Goal: Use online tool/utility: Utilize a website feature to perform a specific function

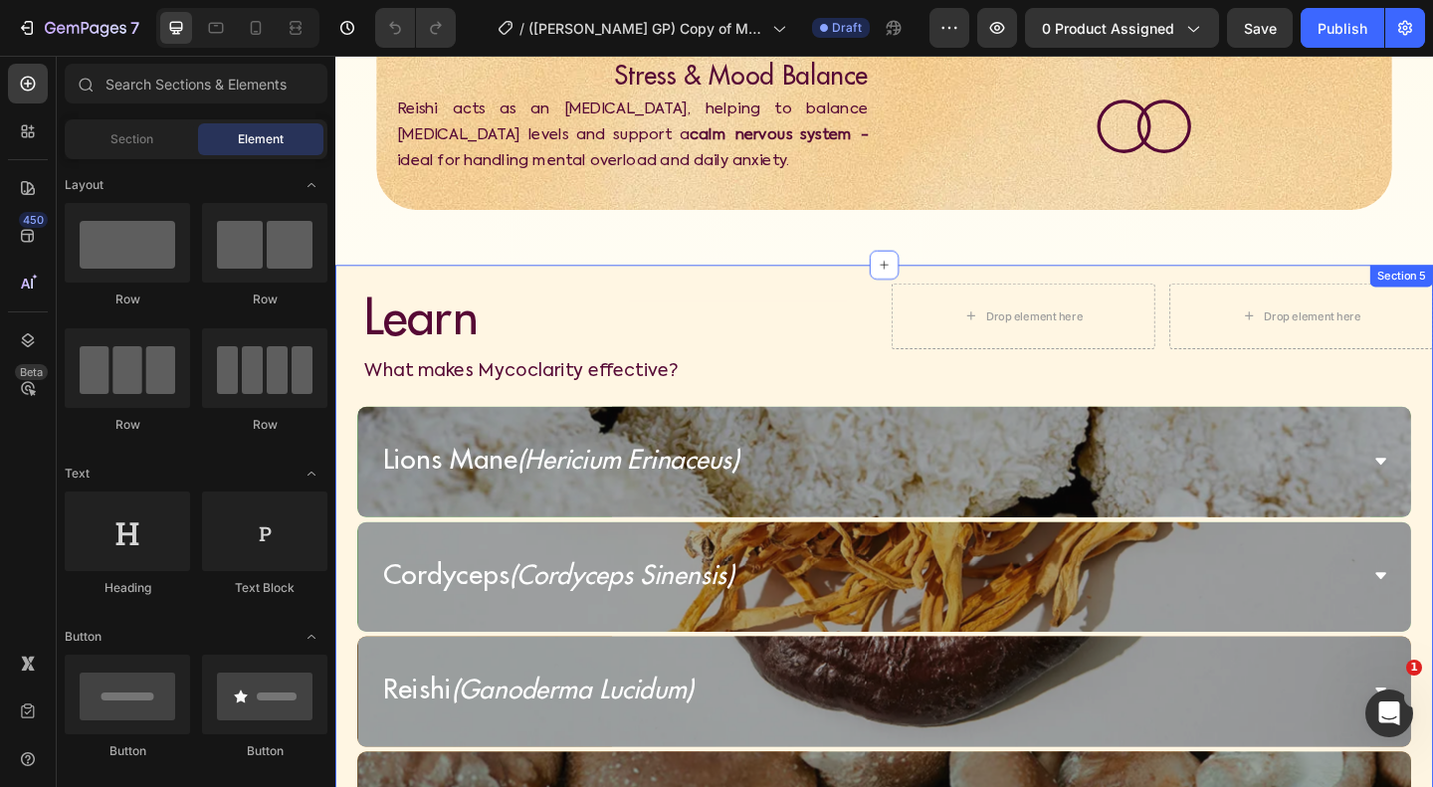
scroll to position [2929, 0]
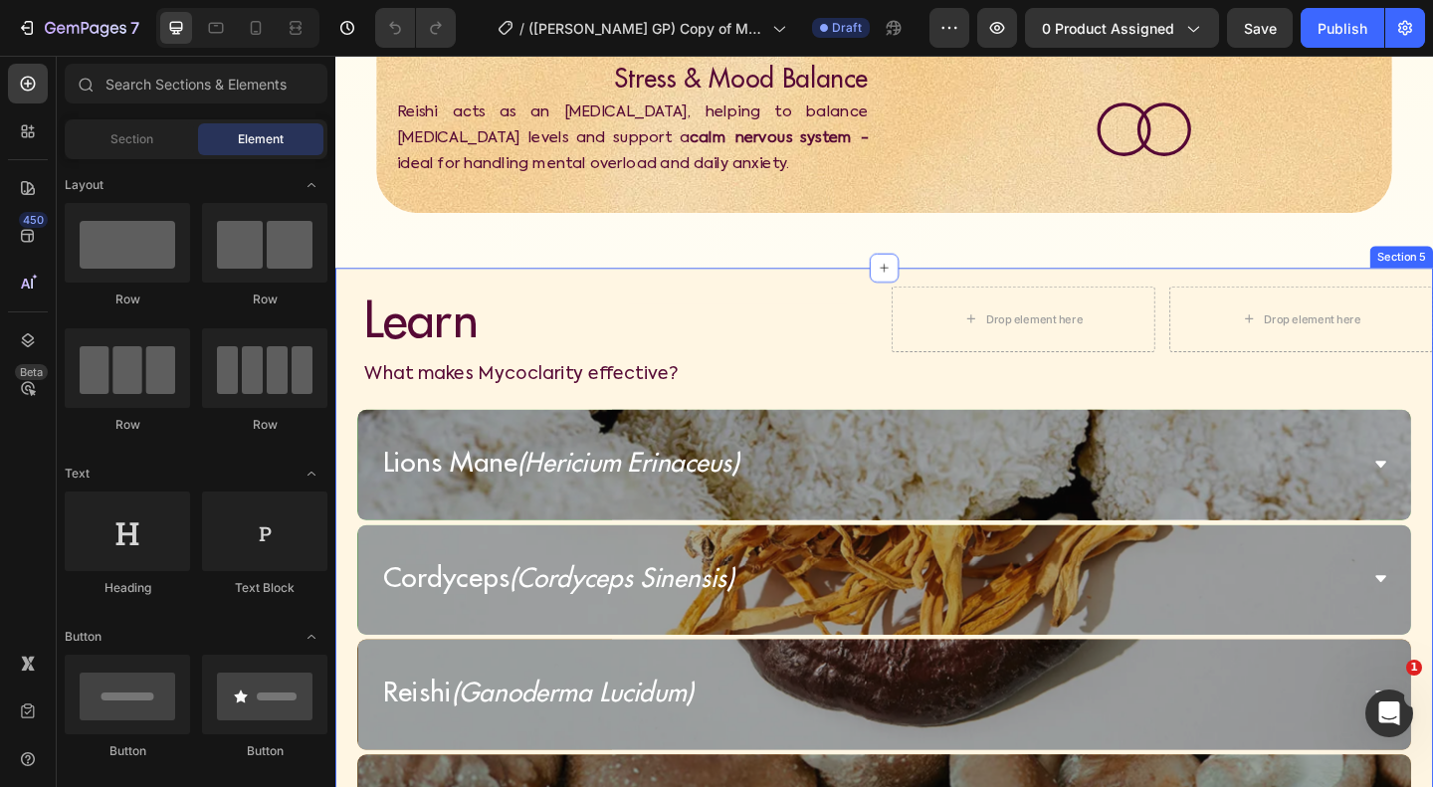
click at [835, 404] on div "Learn Heading Heading Row Drop element here Drop element here Row What makes My…" at bounding box center [932, 689] width 1194 height 805
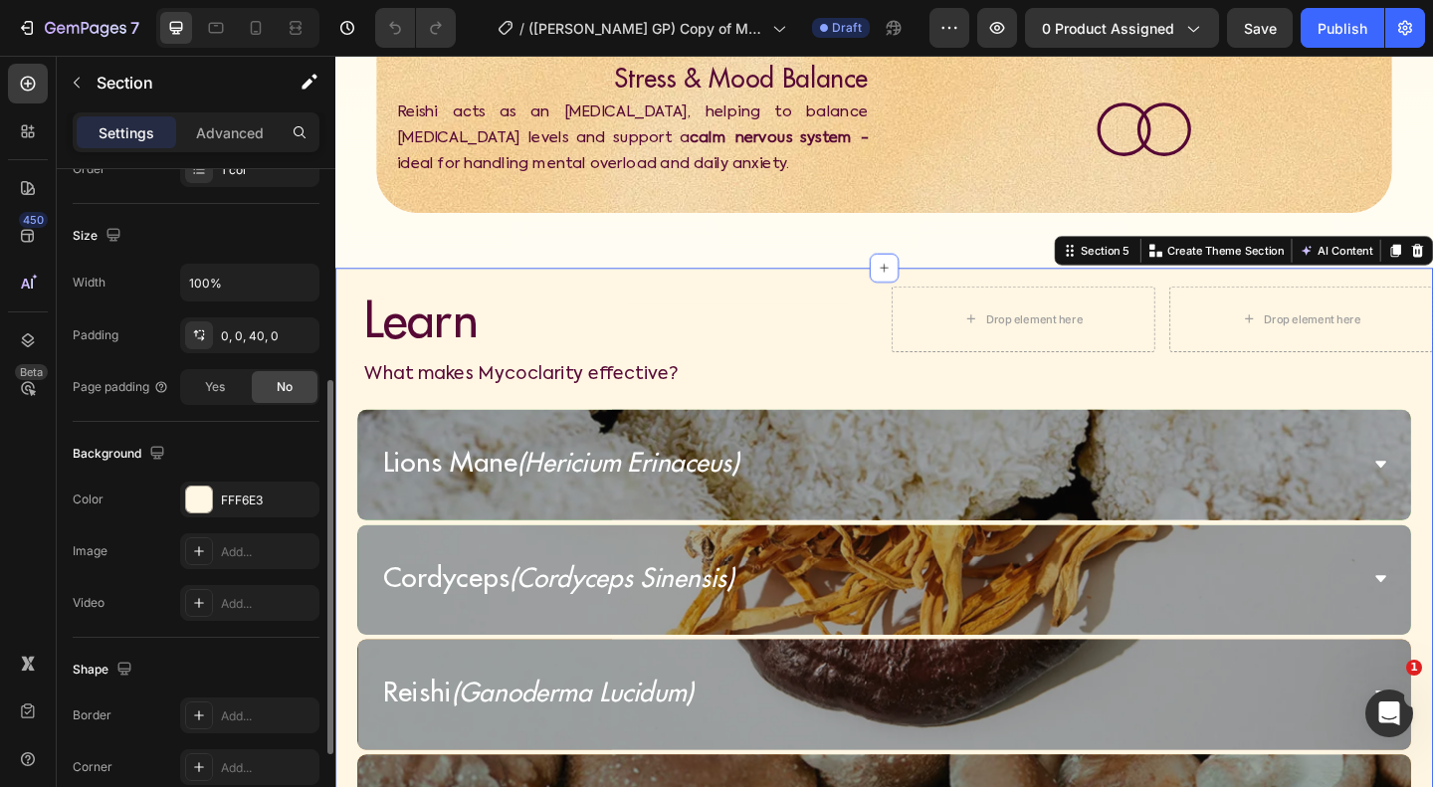
scroll to position [422, 0]
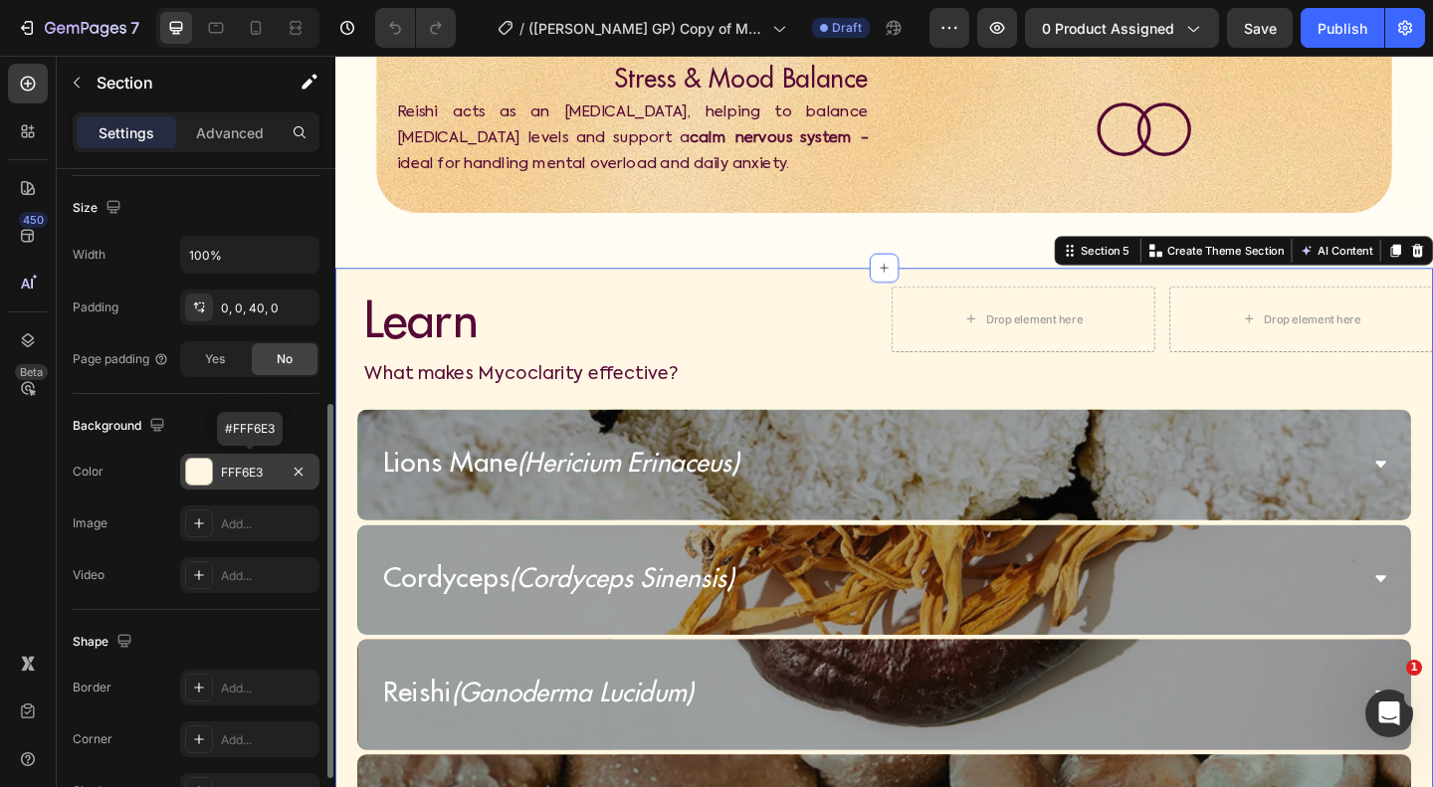
click at [238, 468] on div "FFF6E3" at bounding box center [250, 473] width 58 height 18
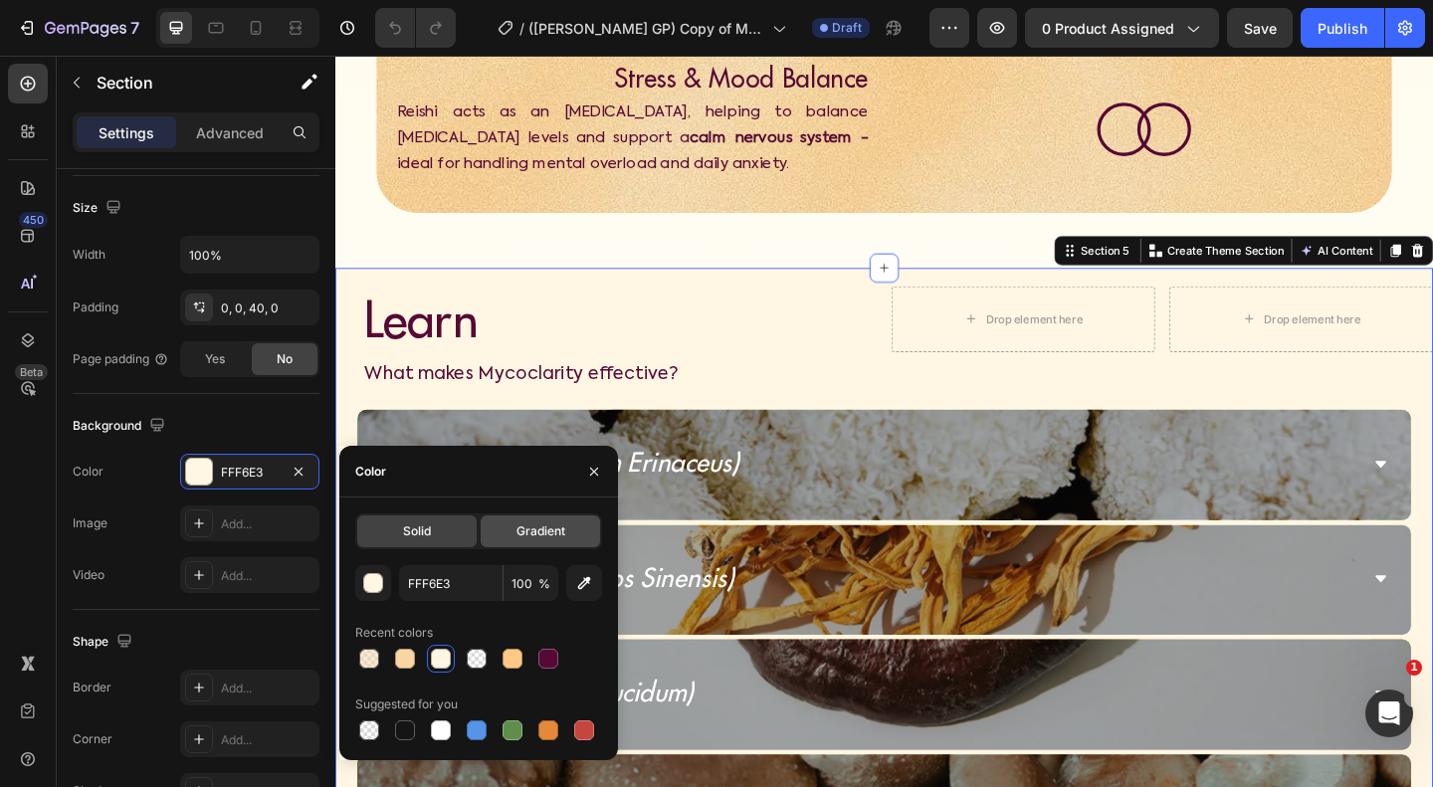
click at [535, 546] on div "Gradient" at bounding box center [540, 532] width 119 height 32
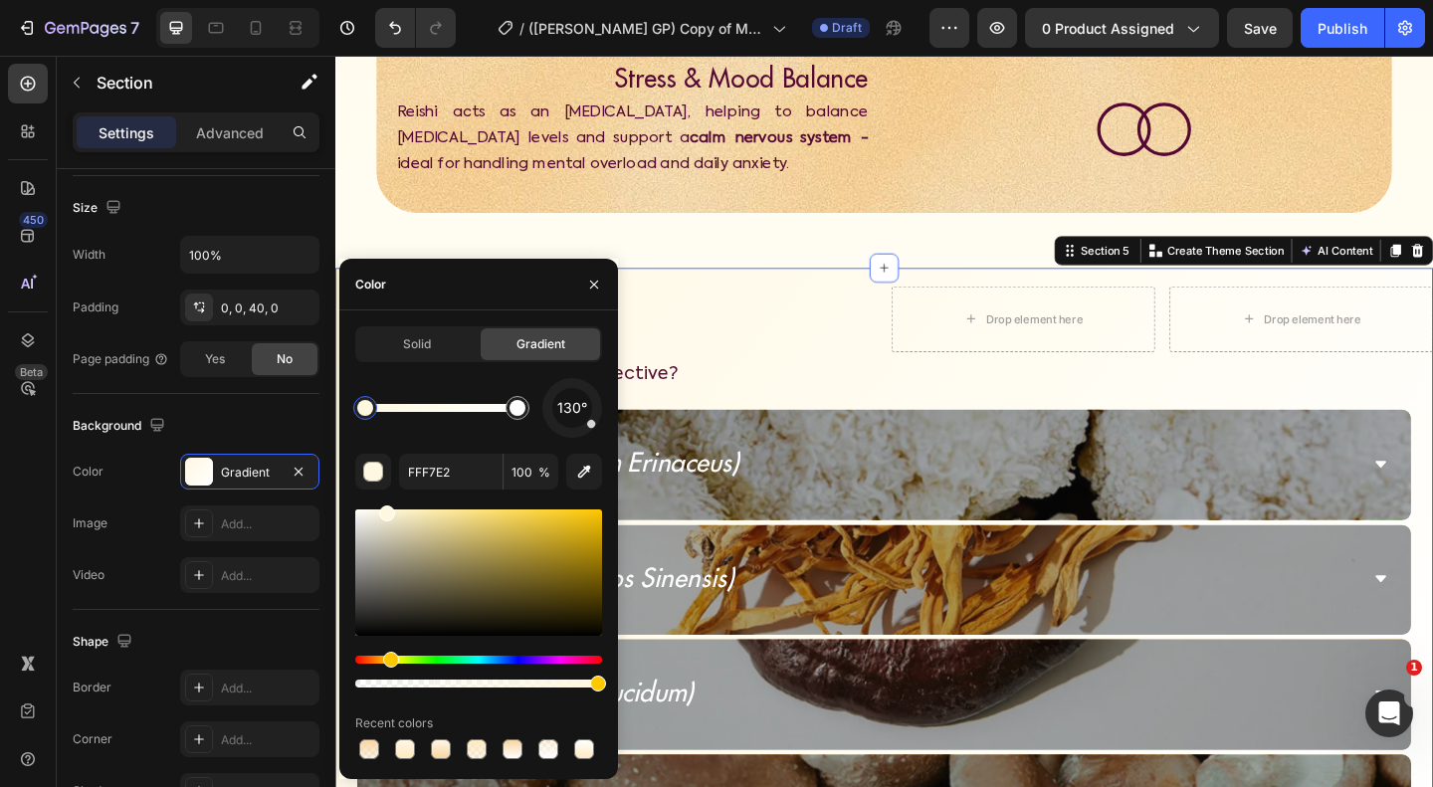
click at [388, 662] on div "Hue" at bounding box center [391, 660] width 16 height 16
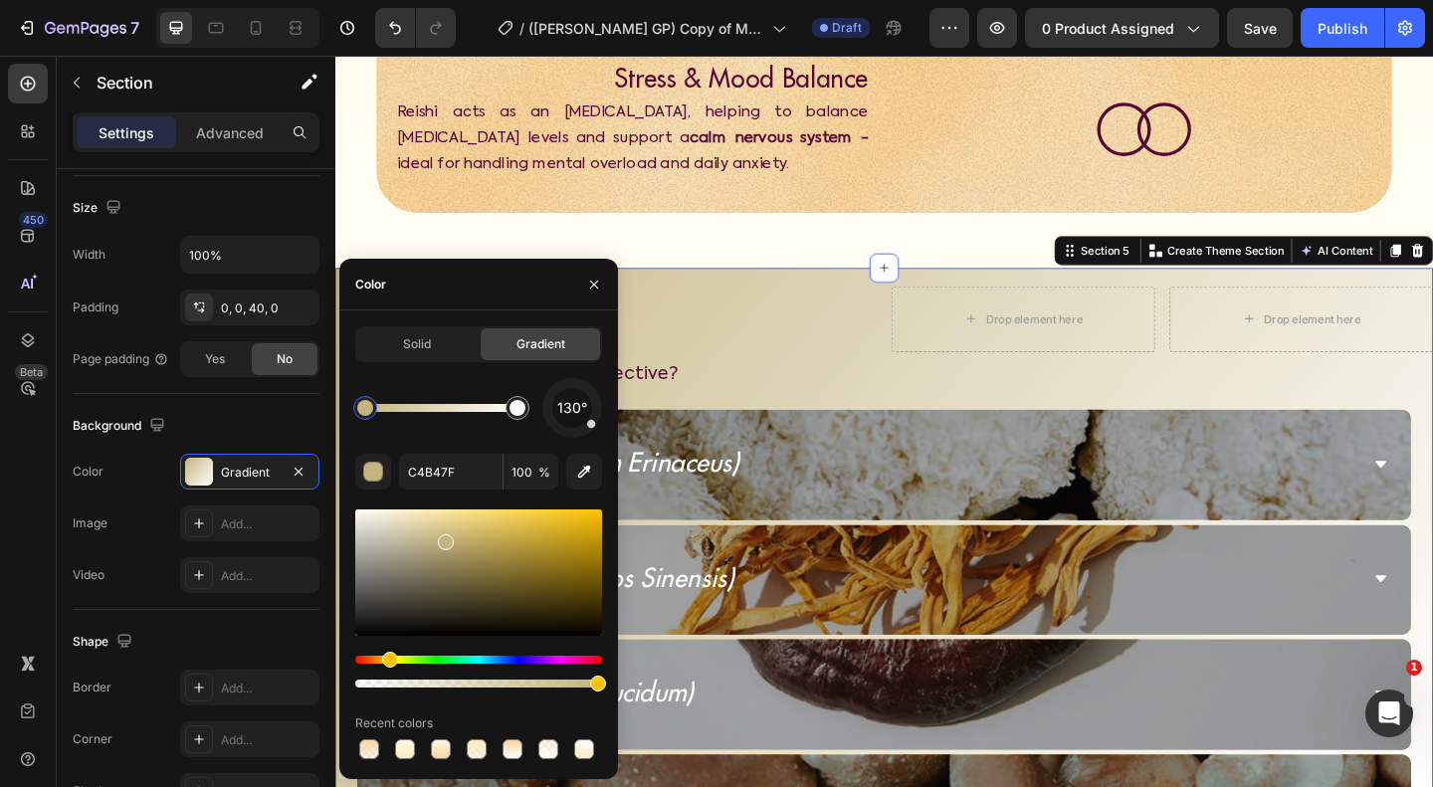
drag, startPoint x: 385, startPoint y: 513, endPoint x: 445, endPoint y: 531, distance: 62.6
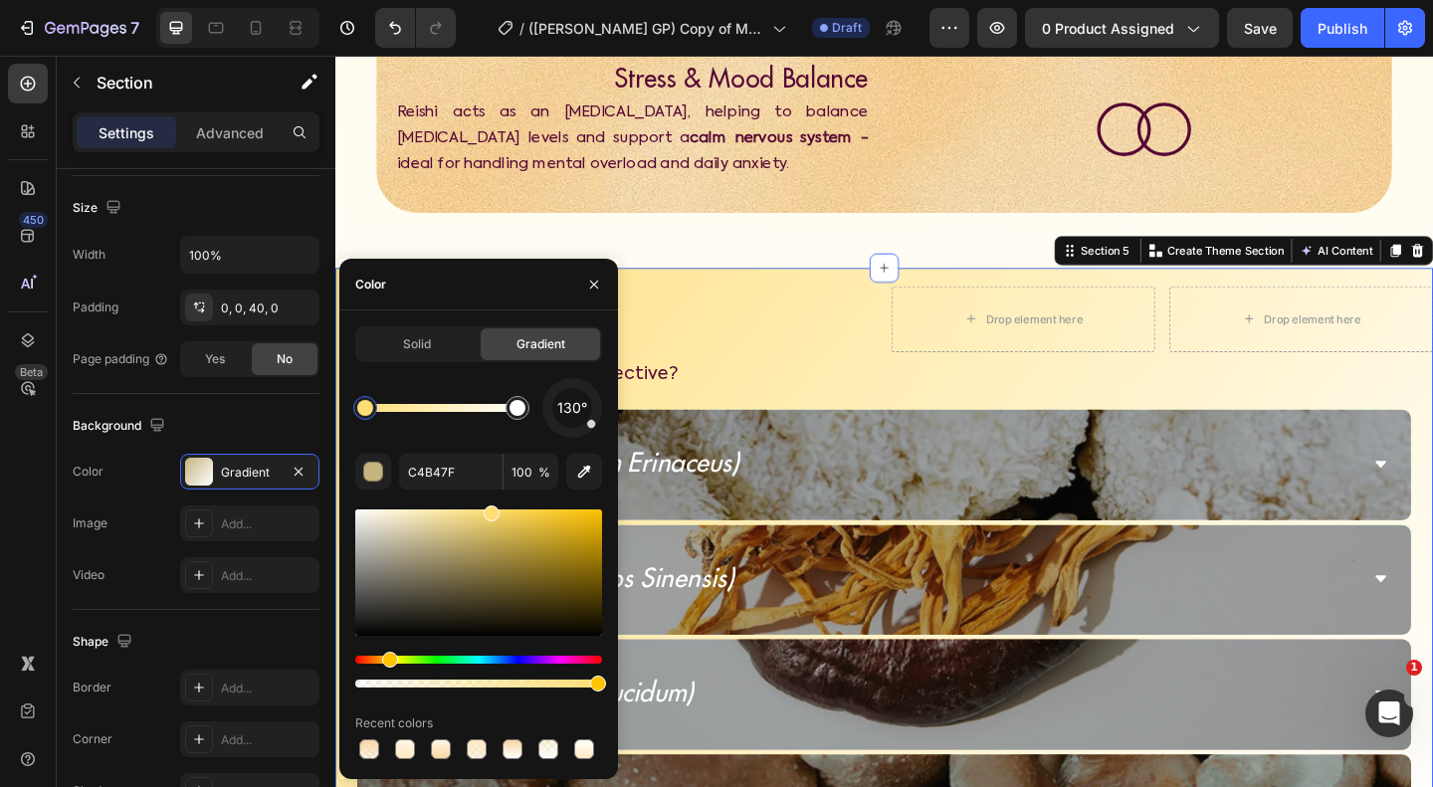
type input "FFDE75"
drag, startPoint x: 446, startPoint y: 547, endPoint x: 384, endPoint y: 532, distance: 63.5
click at [400, 29] on icon "Undo/Redo" at bounding box center [395, 28] width 12 height 13
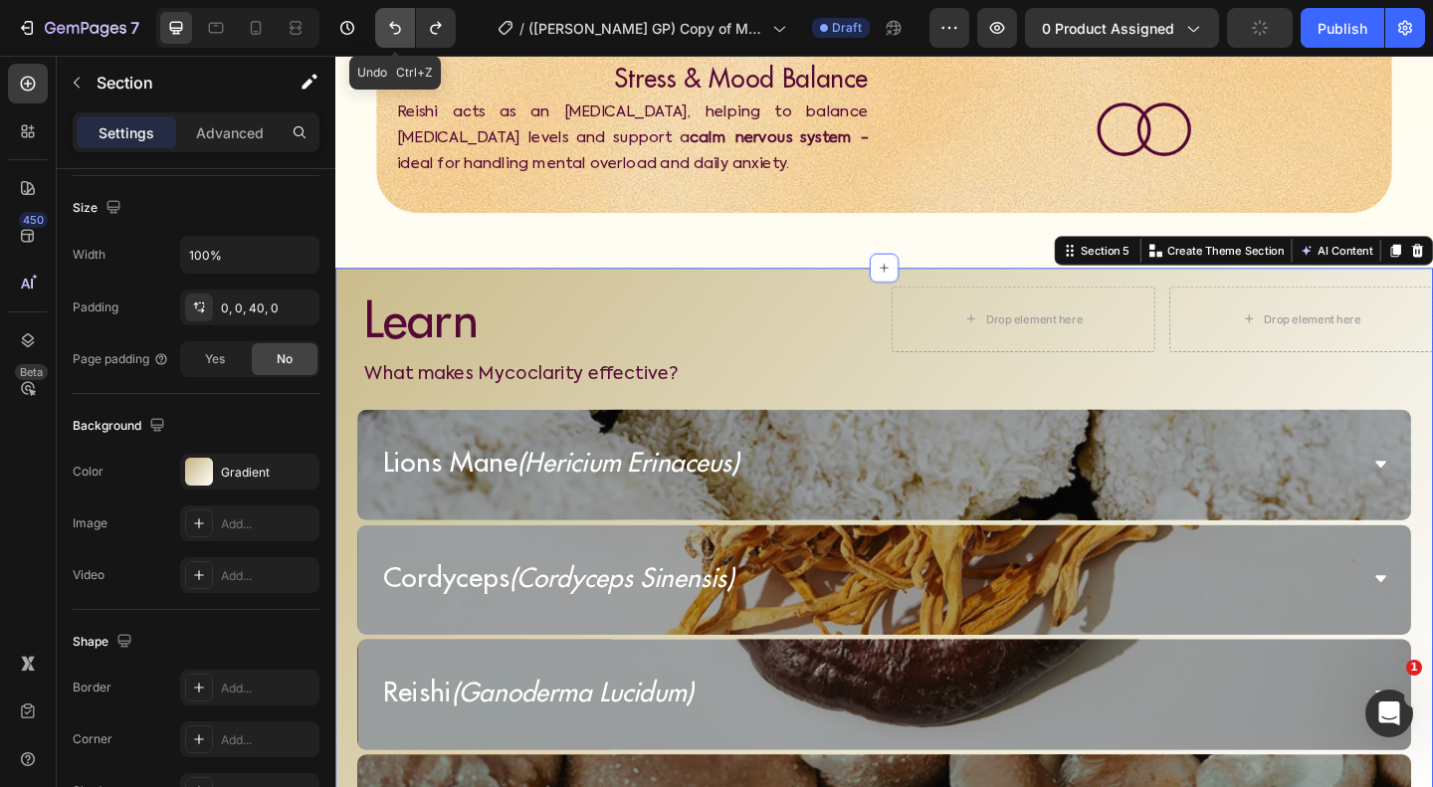
click at [400, 29] on icon "Undo/Redo" at bounding box center [395, 28] width 12 height 13
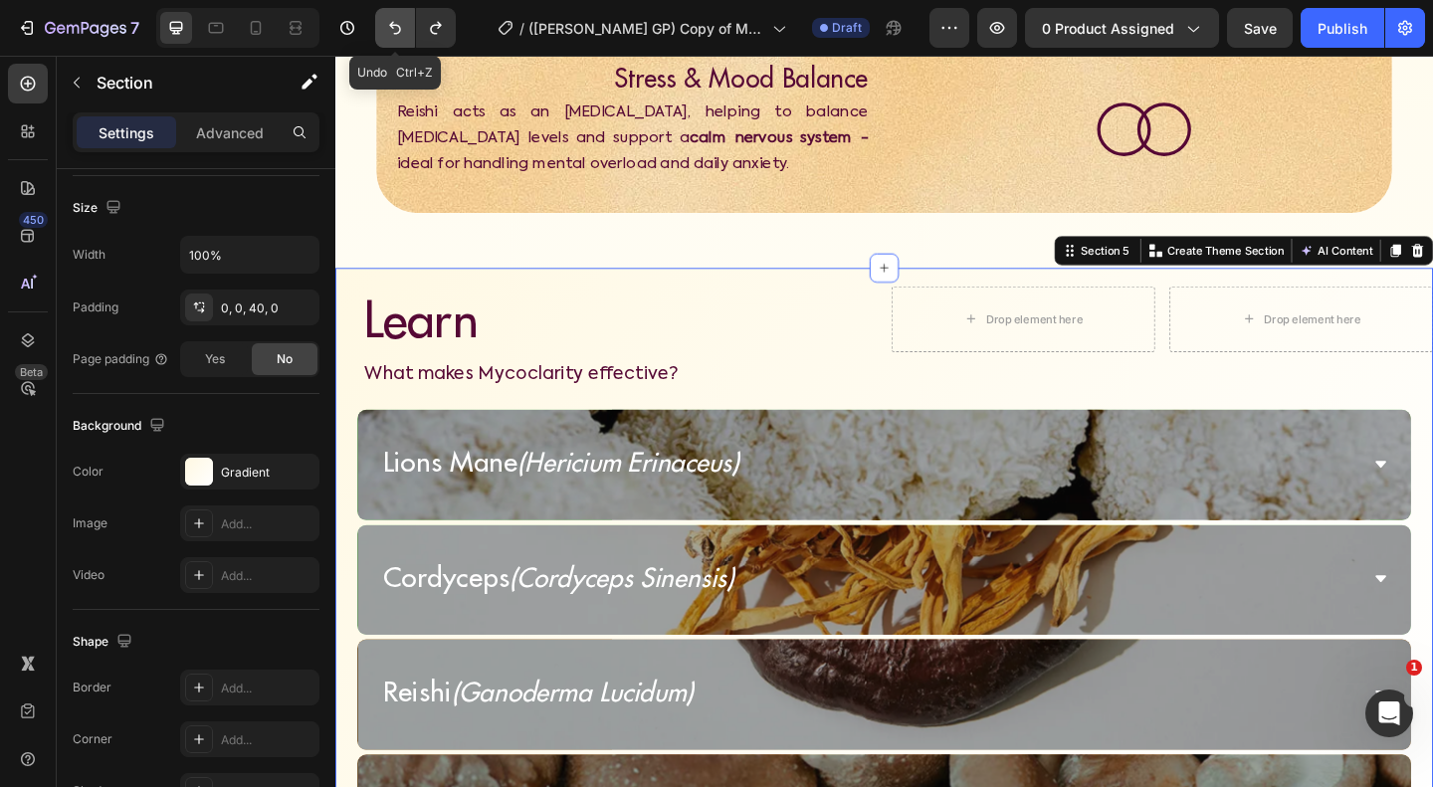
click at [400, 29] on icon "Undo/Redo" at bounding box center [395, 28] width 12 height 13
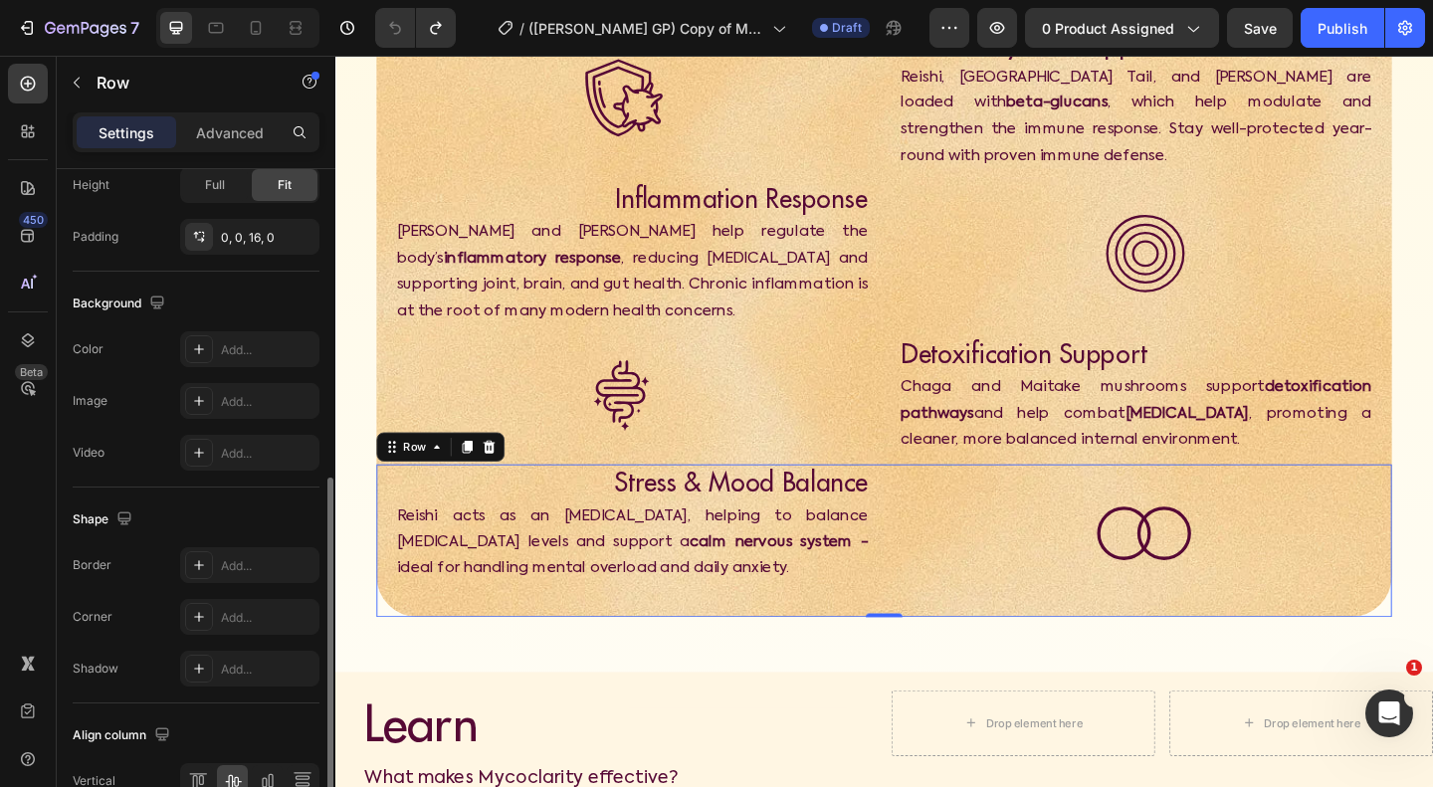
scroll to position [658, 0]
click at [254, 350] on div "Add..." at bounding box center [268, 351] width 94 height 18
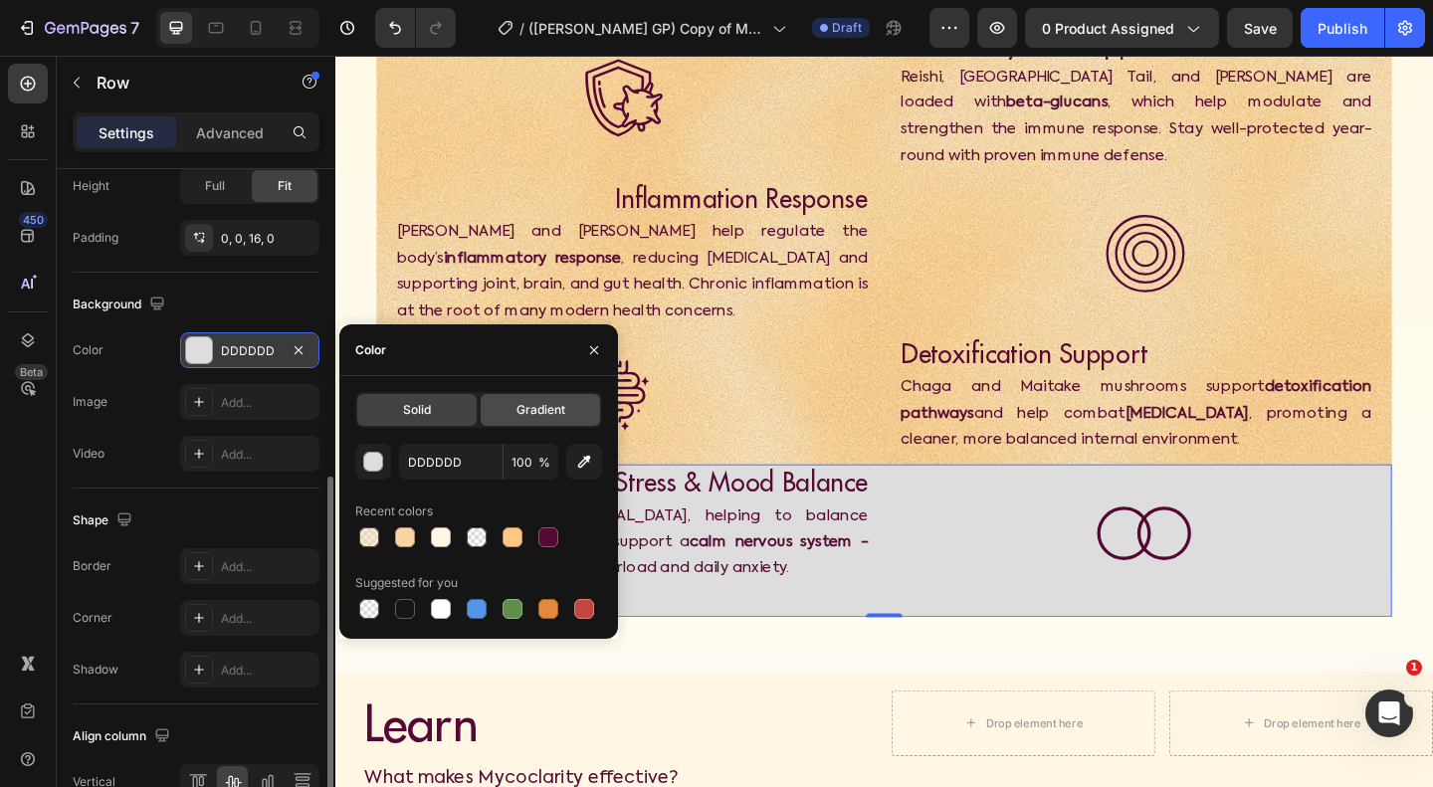
click at [502, 417] on div "Gradient" at bounding box center [540, 410] width 119 height 32
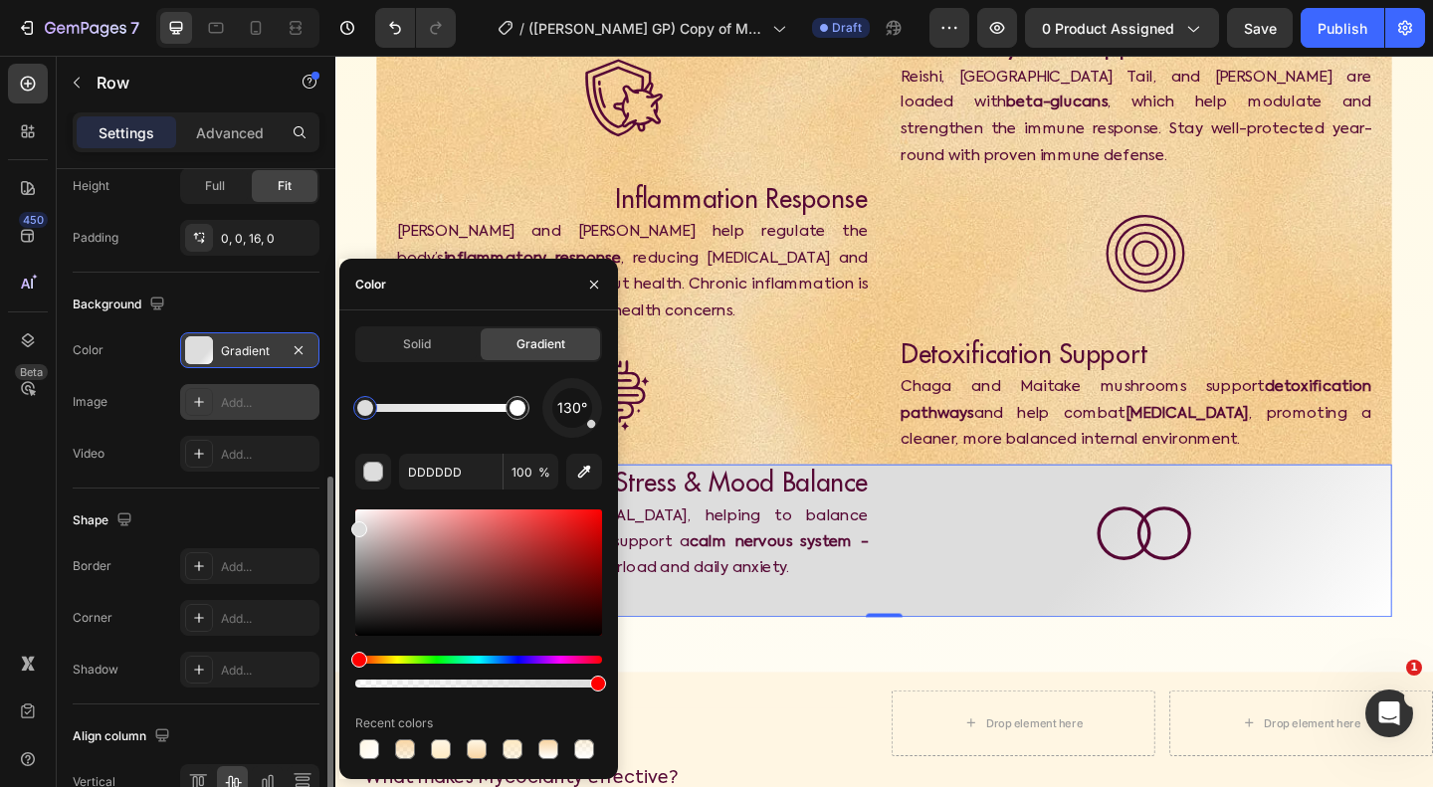
drag, startPoint x: 472, startPoint y: 419, endPoint x: 304, endPoint y: 418, distance: 168.2
click at [304, 418] on div "450 Beta Sections(18) Elements(84) Section Element Hero Section Product Detail …" at bounding box center [167, 421] width 335 height 731
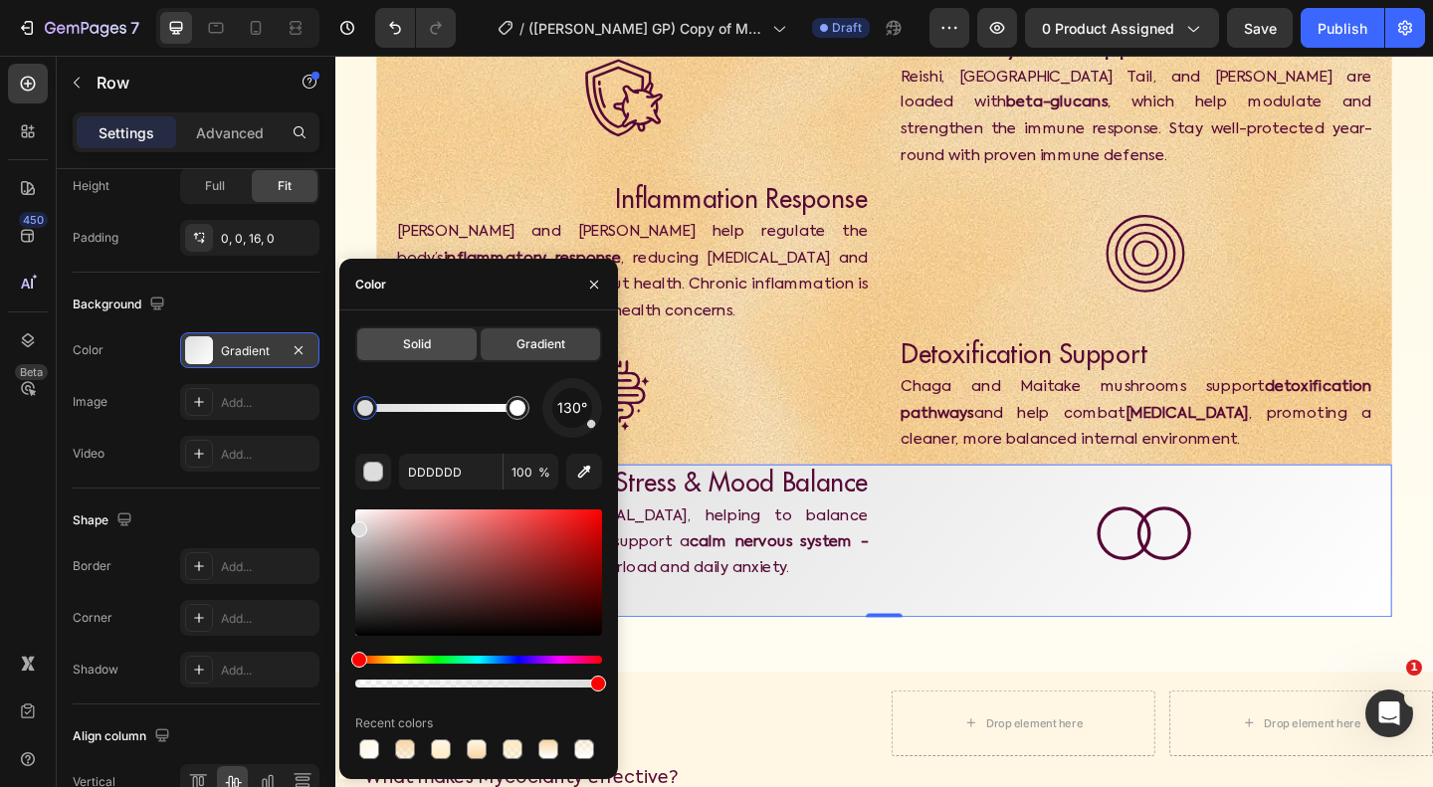
click at [395, 340] on div "Solid" at bounding box center [416, 344] width 119 height 32
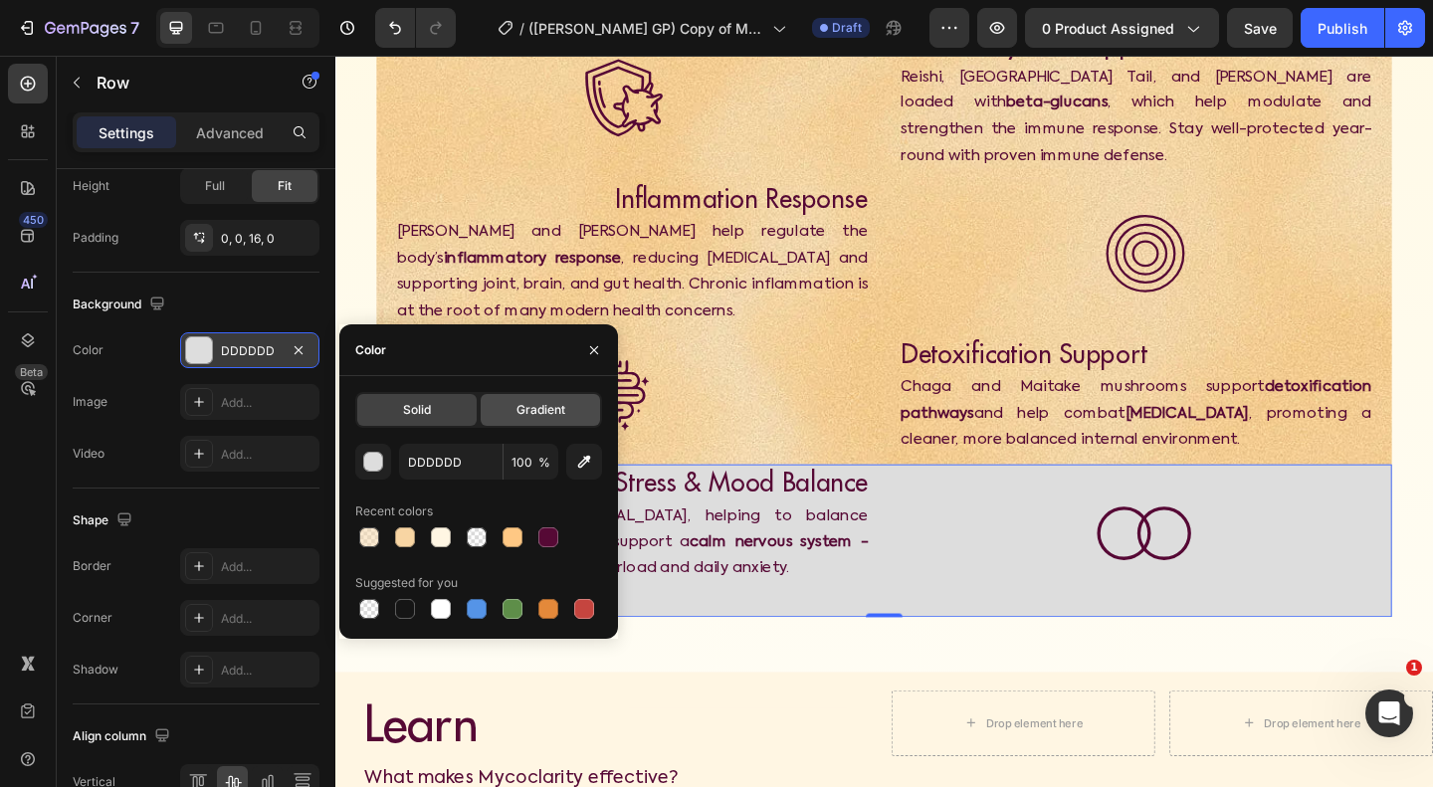
click at [504, 410] on div "Gradient" at bounding box center [540, 410] width 119 height 32
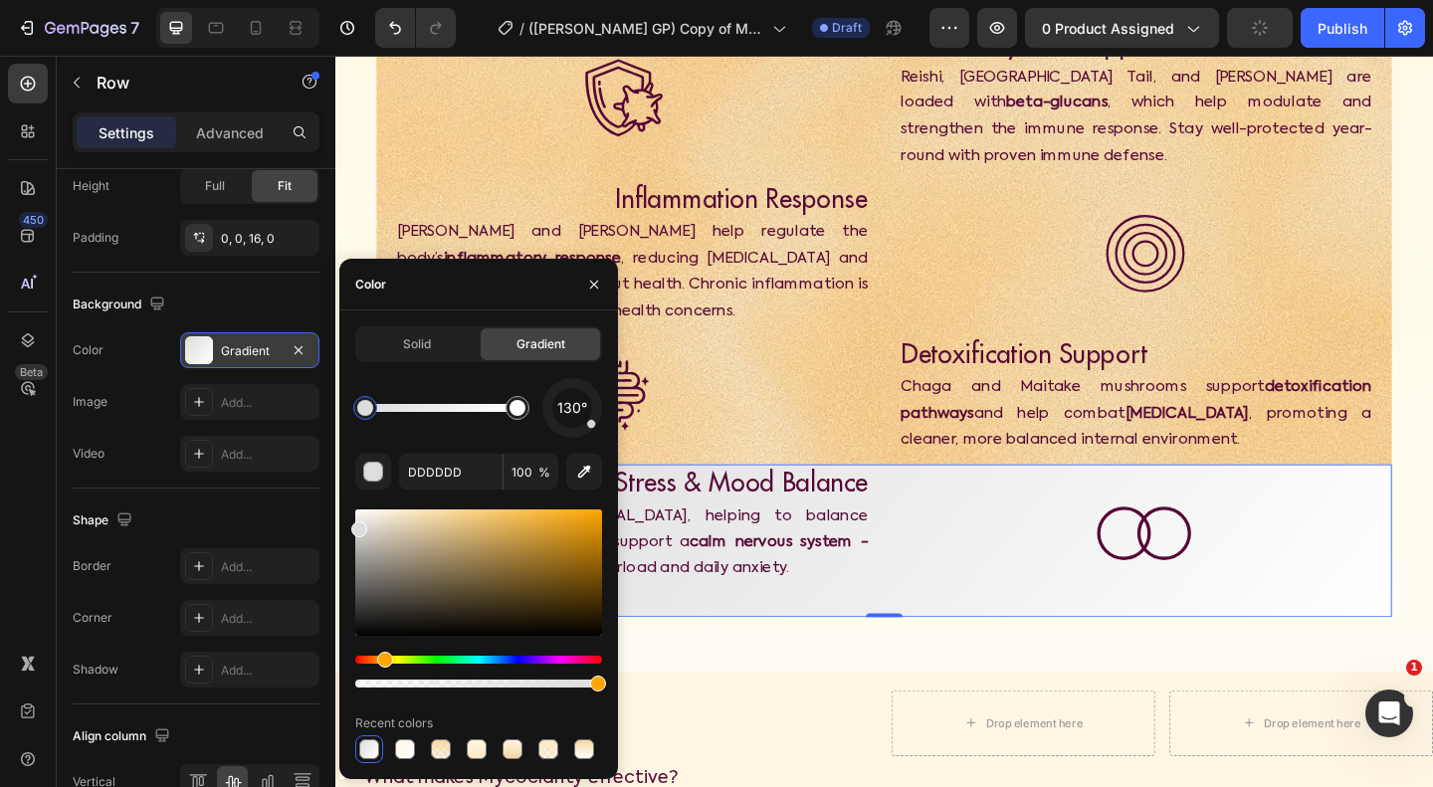
drag, startPoint x: 360, startPoint y: 655, endPoint x: 382, endPoint y: 656, distance: 21.9
click at [382, 656] on div "Hue" at bounding box center [385, 660] width 16 height 16
click at [383, 660] on div "Hue" at bounding box center [386, 660] width 16 height 16
click at [594, 687] on div at bounding box center [598, 684] width 16 height 16
type input "97"
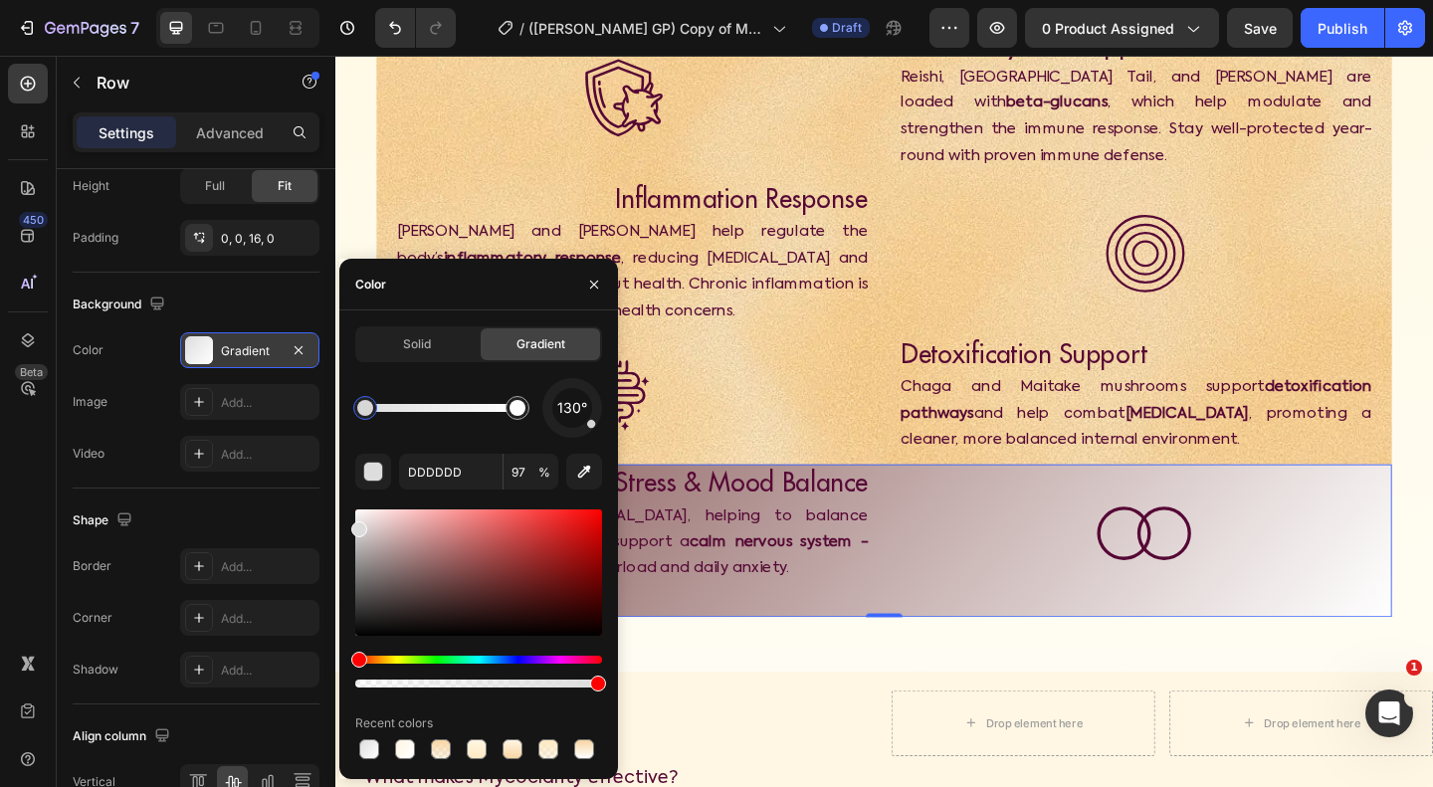
click at [445, 571] on div at bounding box center [478, 573] width 247 height 126
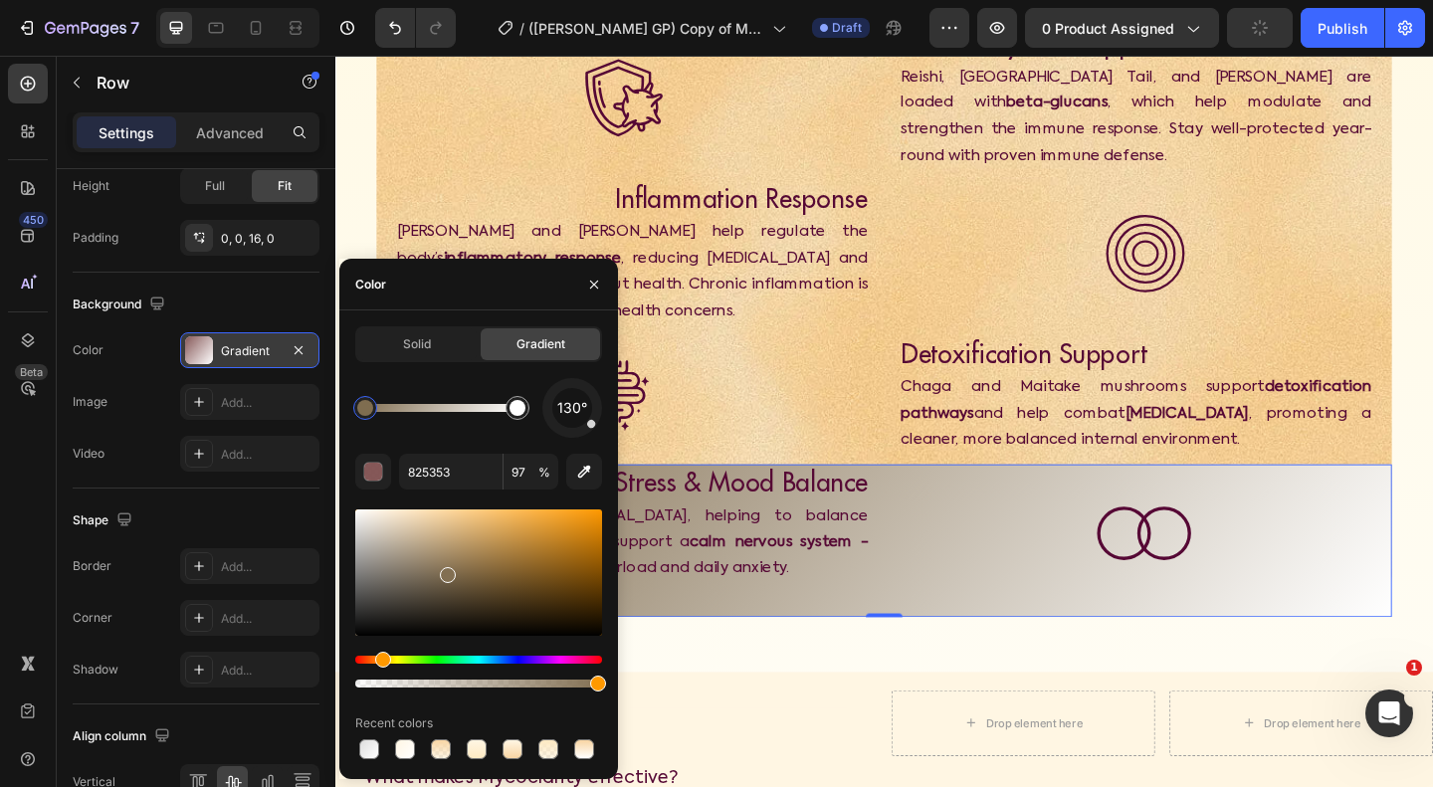
drag, startPoint x: 362, startPoint y: 660, endPoint x: 380, endPoint y: 658, distance: 18.0
click at [380, 658] on div "Hue" at bounding box center [383, 660] width 16 height 16
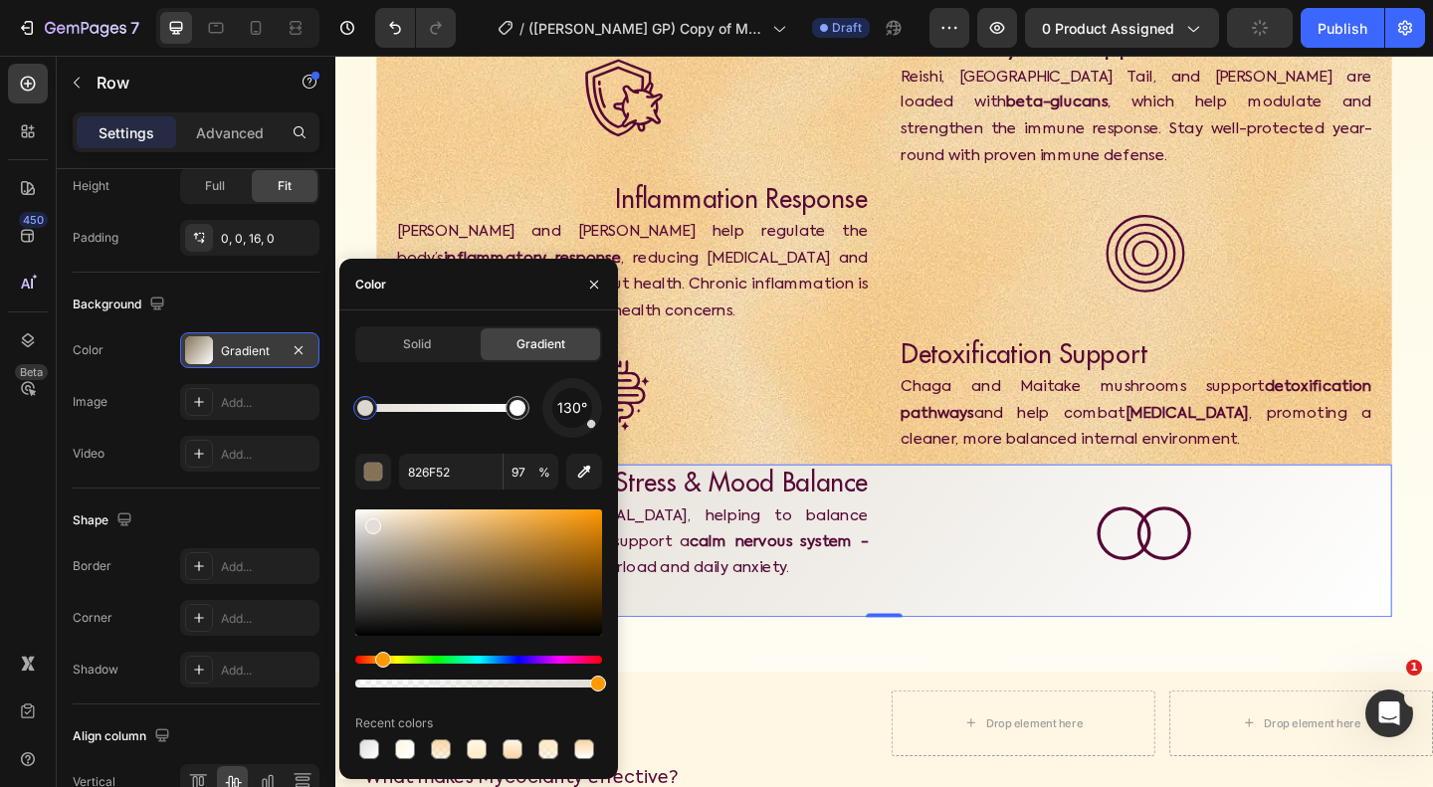
click at [370, 522] on div at bounding box center [478, 573] width 247 height 126
click at [440, 754] on div at bounding box center [441, 749] width 20 height 20
type input "F9D7A7"
type input "100"
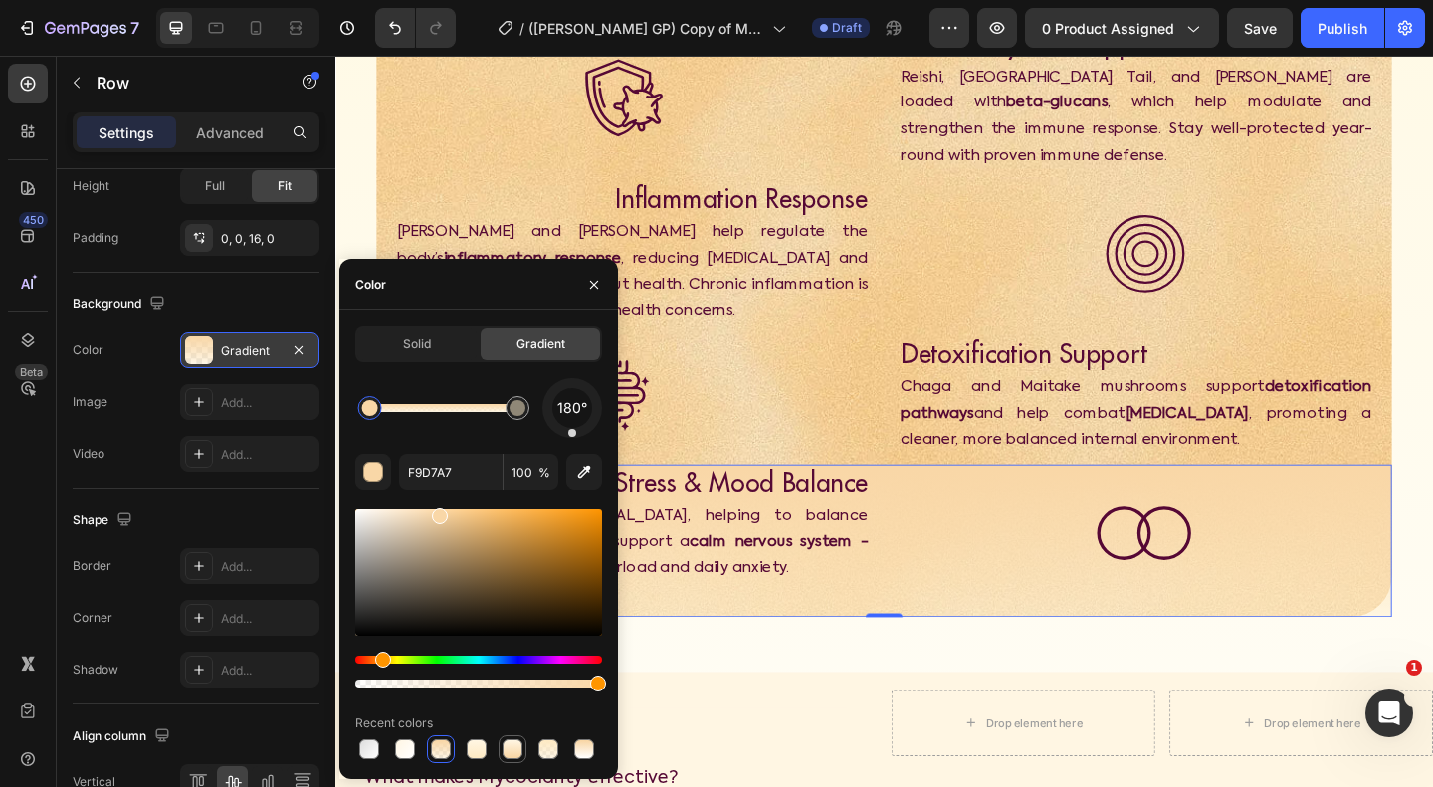
click at [514, 757] on div at bounding box center [513, 749] width 20 height 20
type input "FFF6E3"
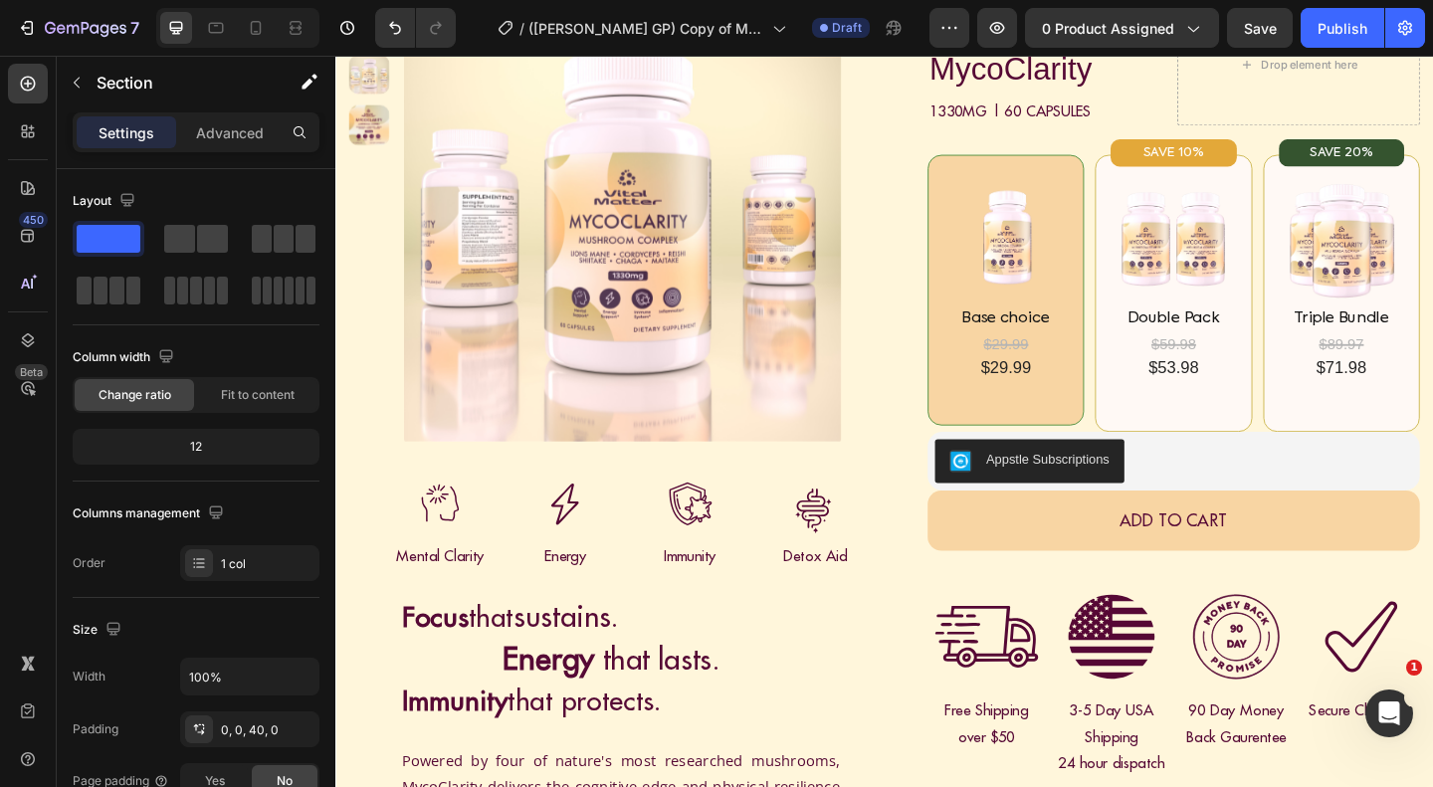
scroll to position [148, 0]
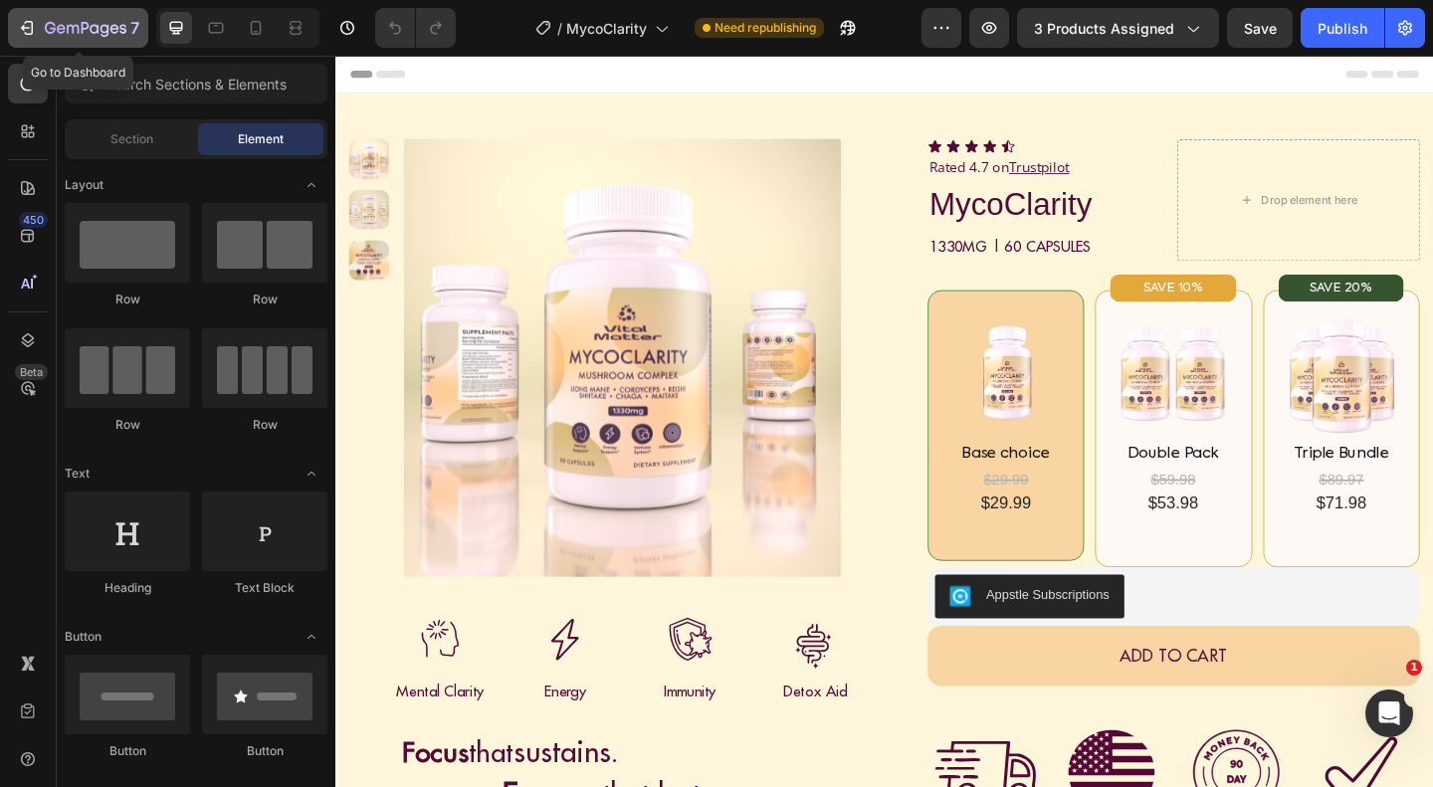
click at [107, 42] on button "7" at bounding box center [78, 28] width 140 height 40
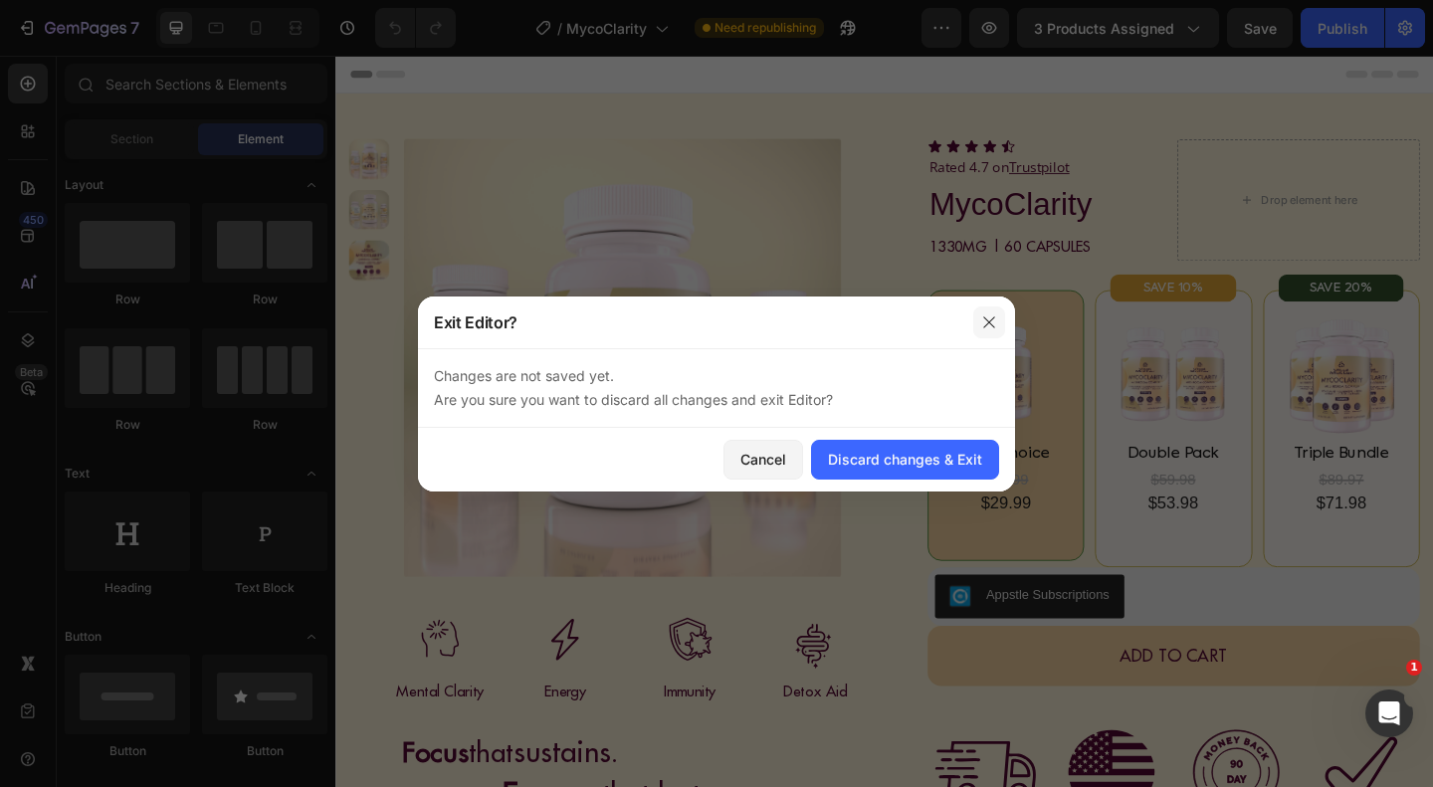
click at [994, 319] on icon "button" at bounding box center [989, 322] width 16 height 16
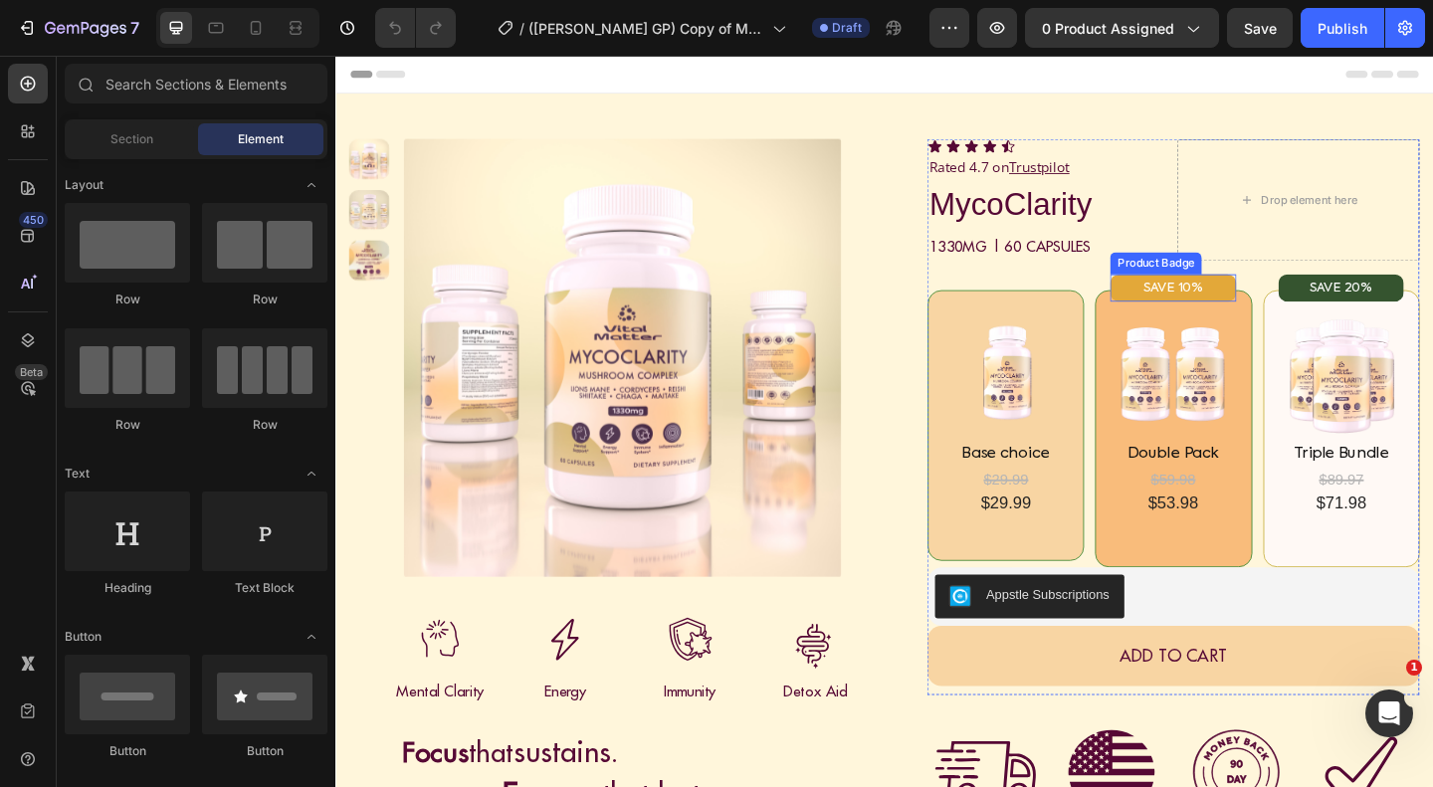
click at [1264, 312] on pre "SAVE 10%" at bounding box center [1247, 309] width 90 height 30
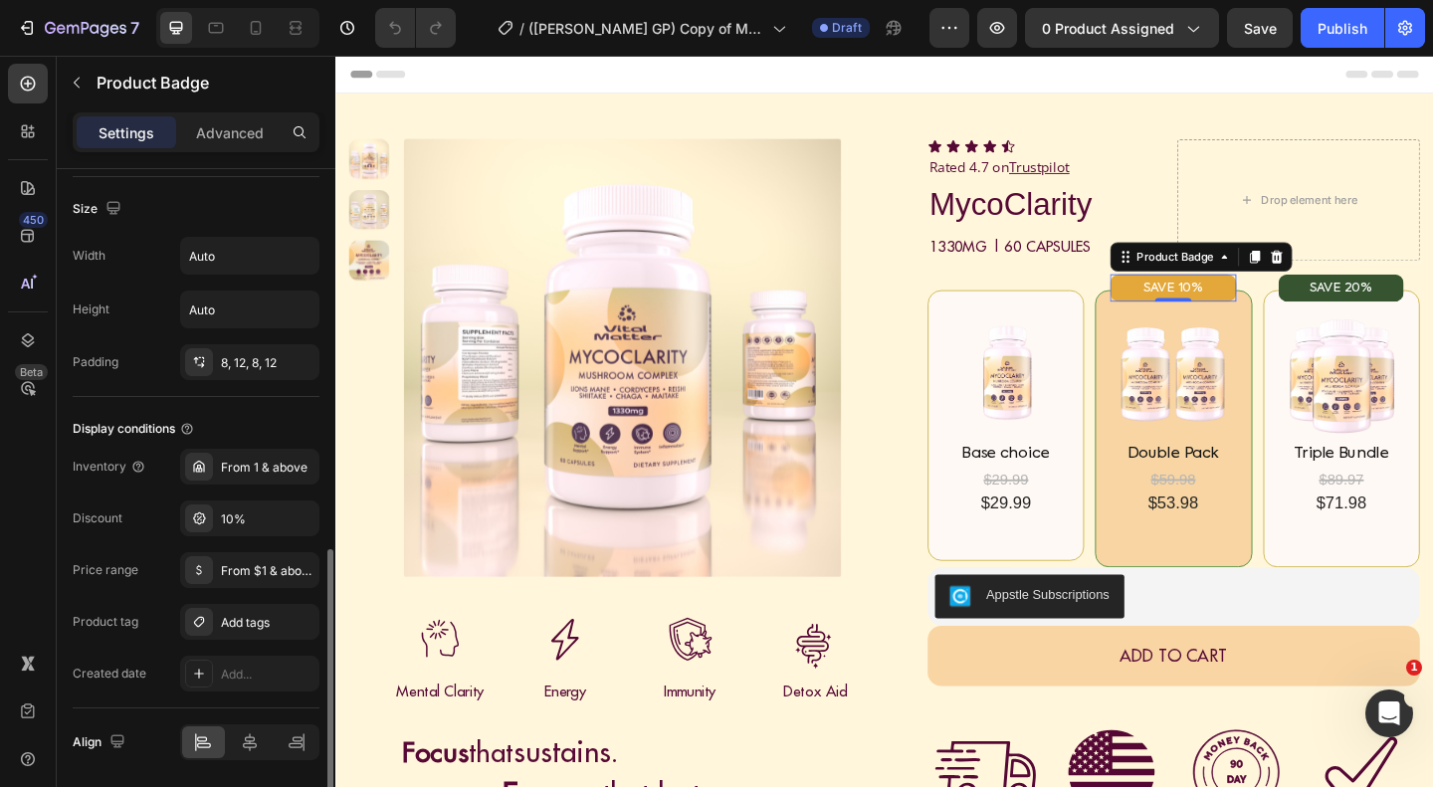
scroll to position [1026, 0]
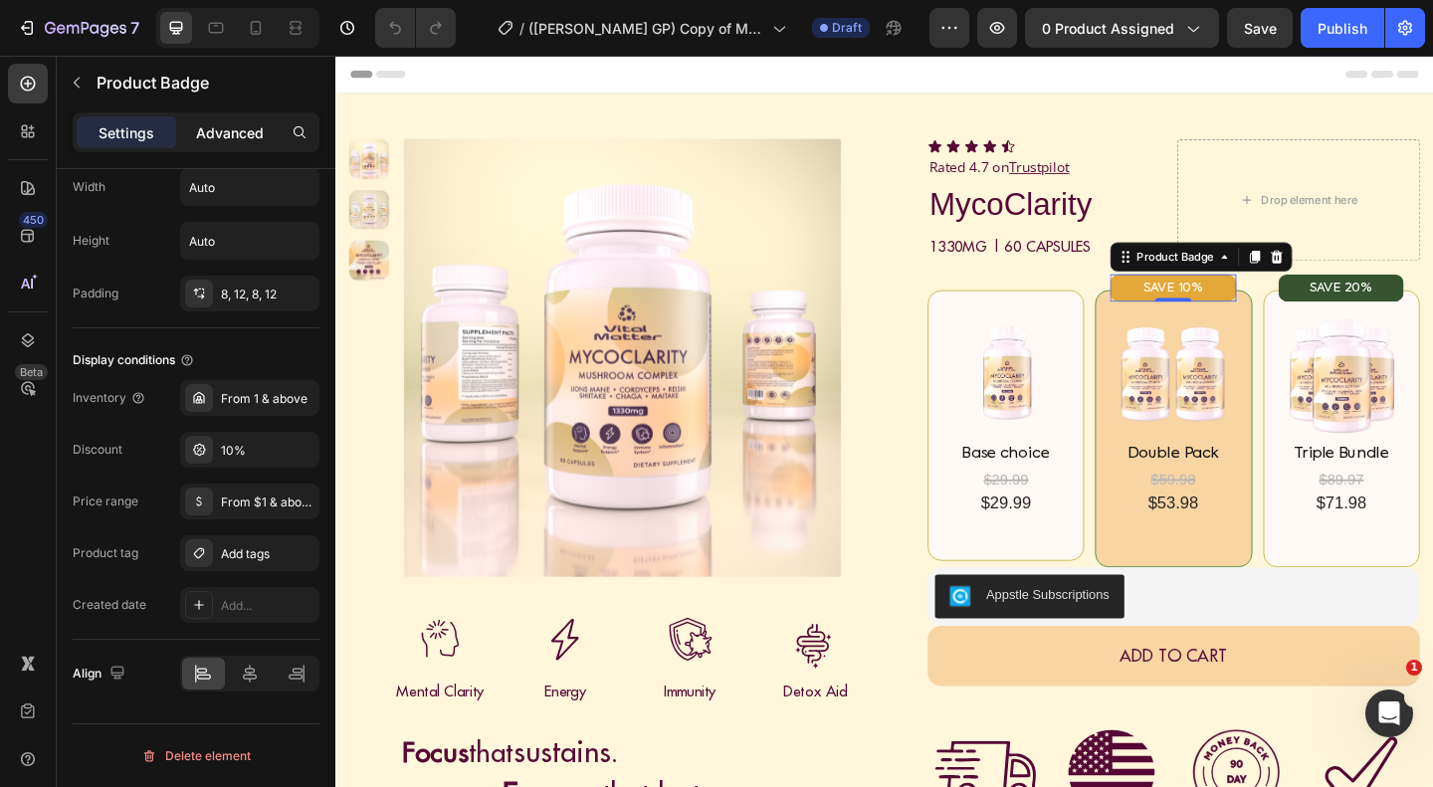
click at [243, 131] on p "Advanced" at bounding box center [230, 132] width 68 height 21
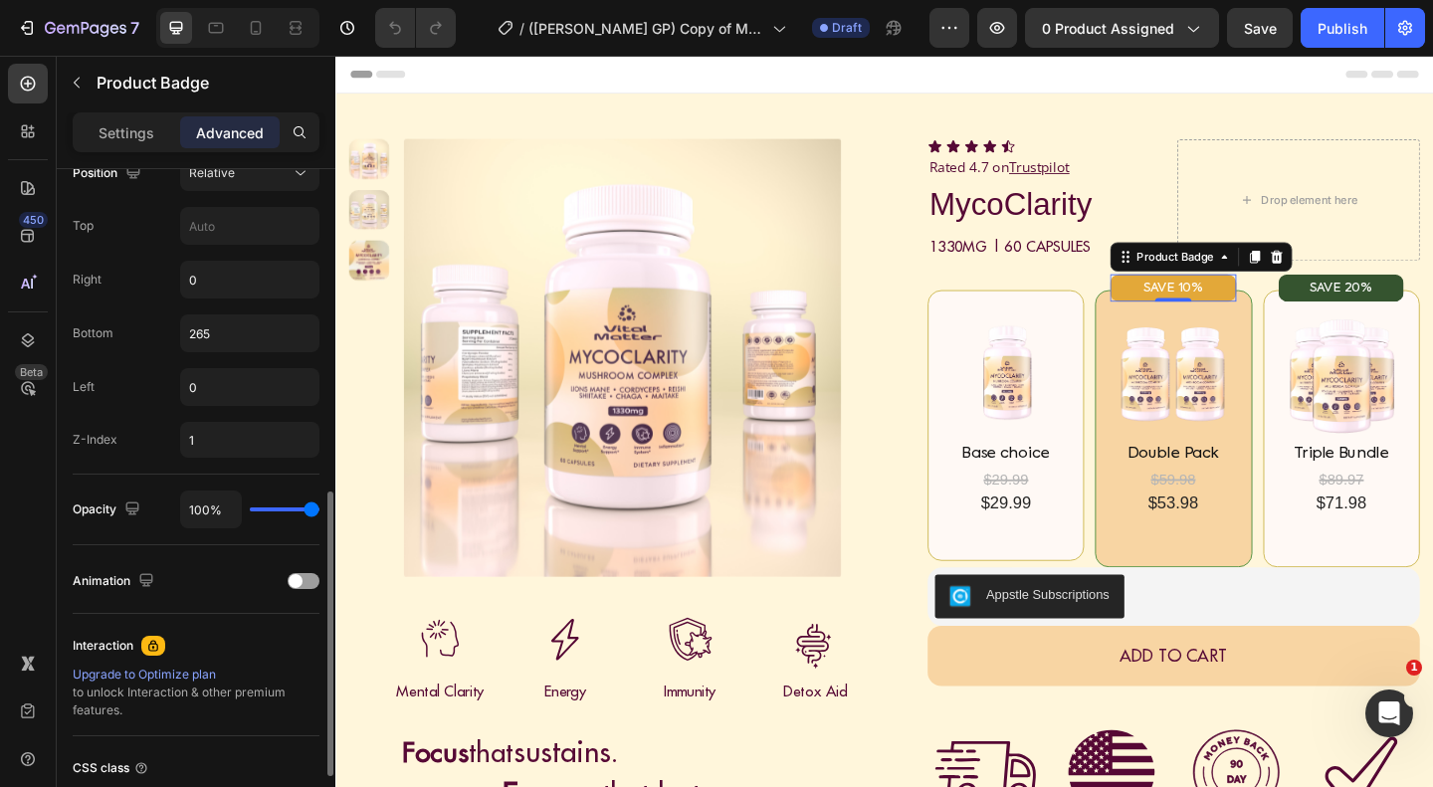
scroll to position [756, 0]
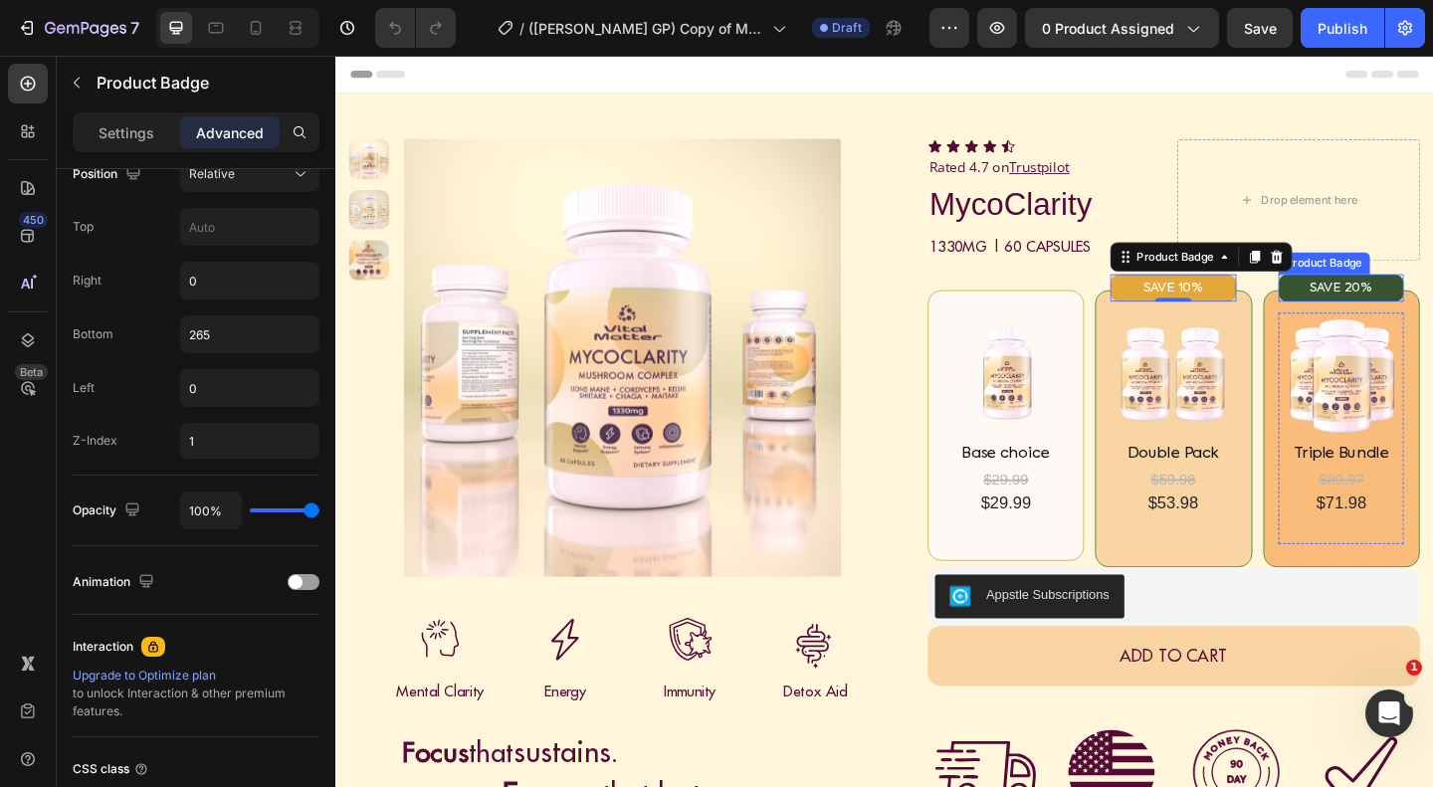
click at [1365, 301] on div "SAVE 20%" at bounding box center [1429, 309] width 136 height 30
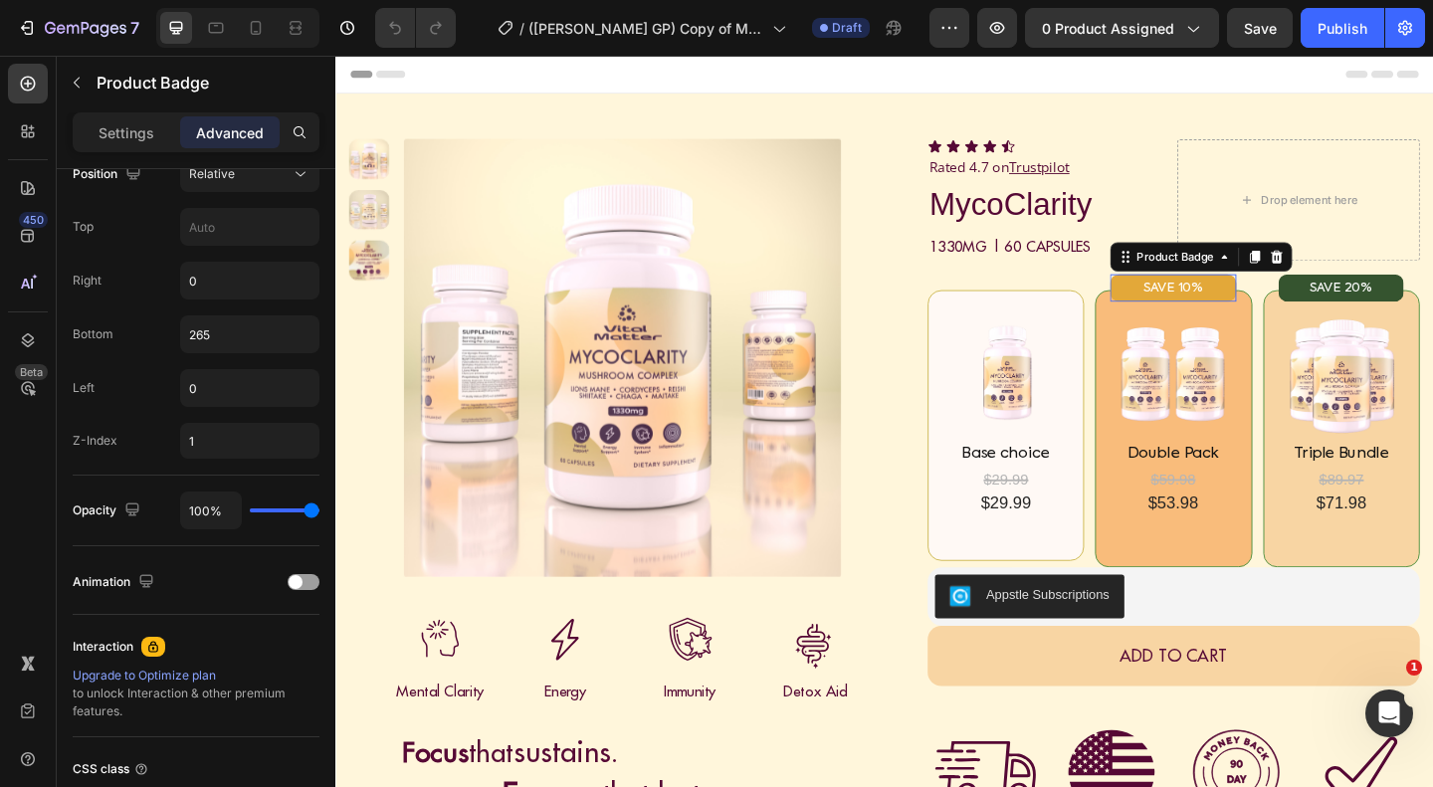
click at [1182, 309] on div "SAVE 10%" at bounding box center [1246, 309] width 136 height 30
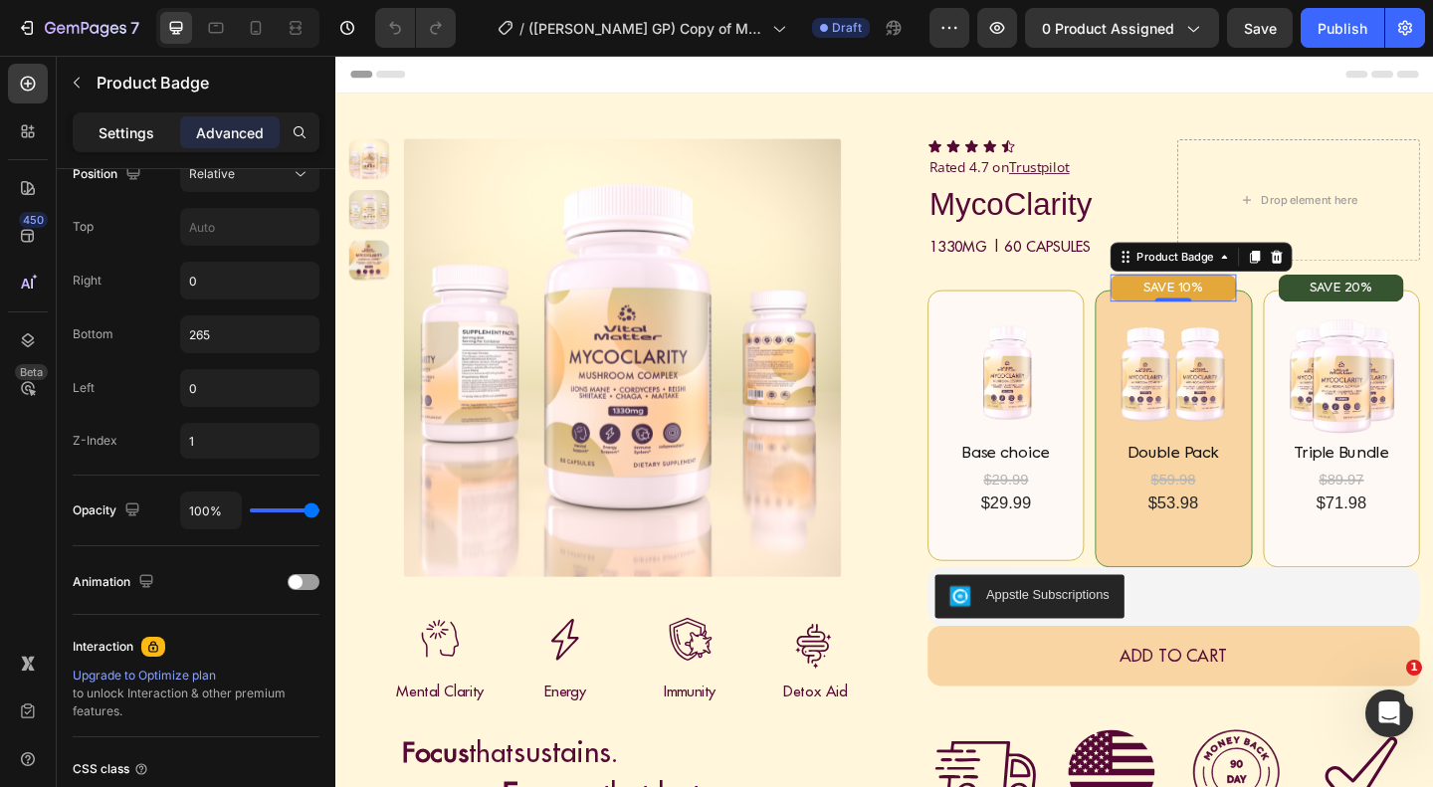
click at [136, 129] on p "Settings" at bounding box center [127, 132] width 56 height 21
type input "Auto"
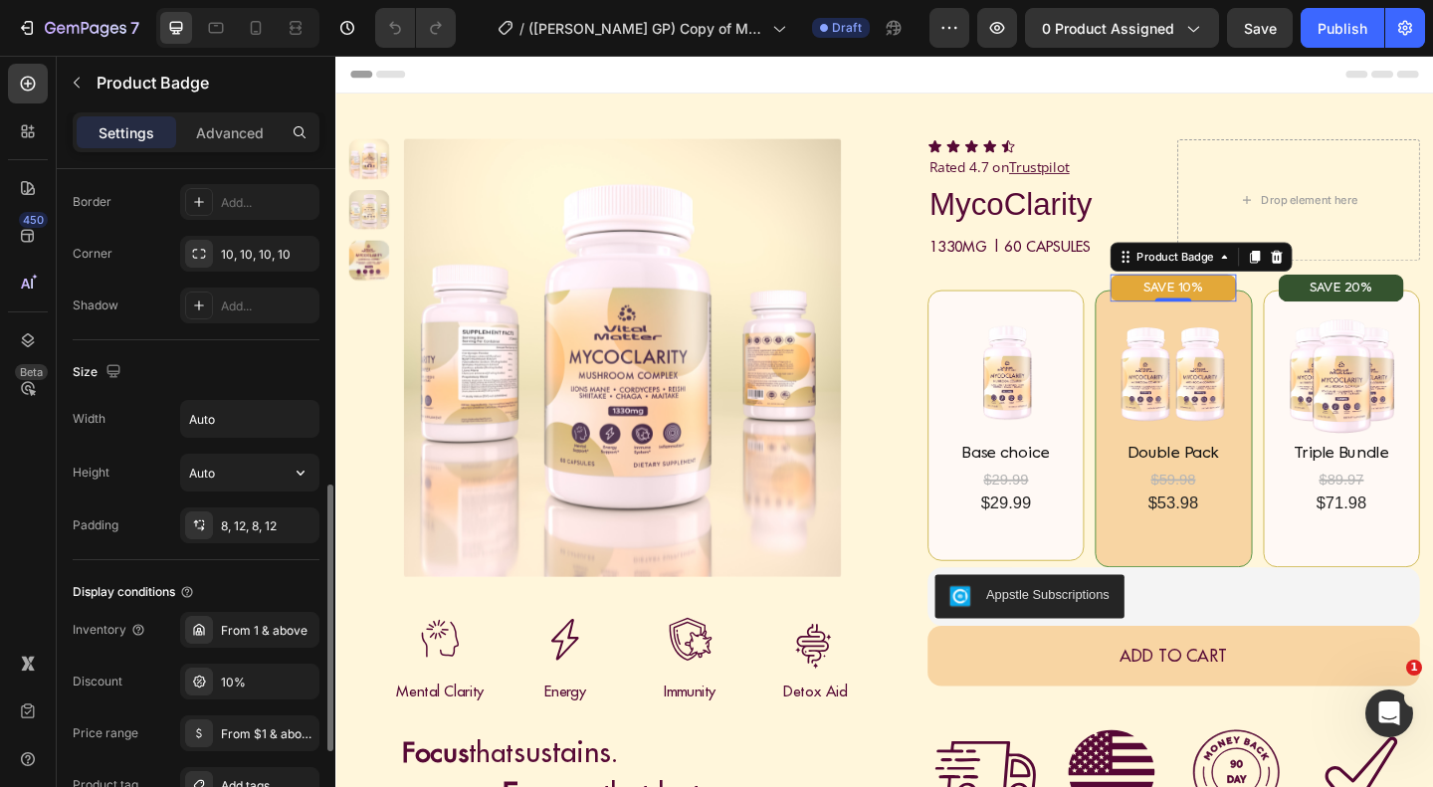
scroll to position [792, 0]
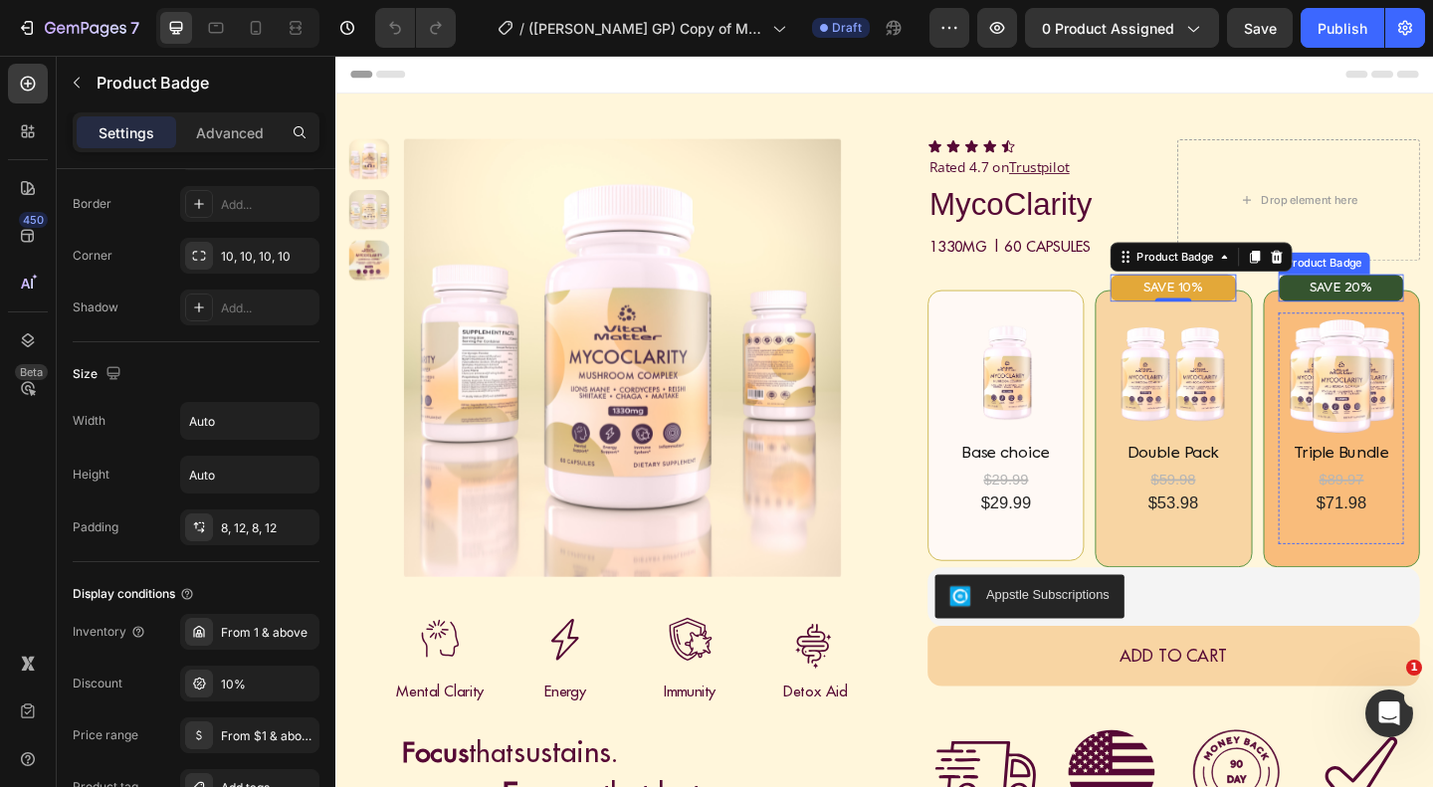
click at [1361, 306] on div "SAVE 20%" at bounding box center [1429, 309] width 136 height 30
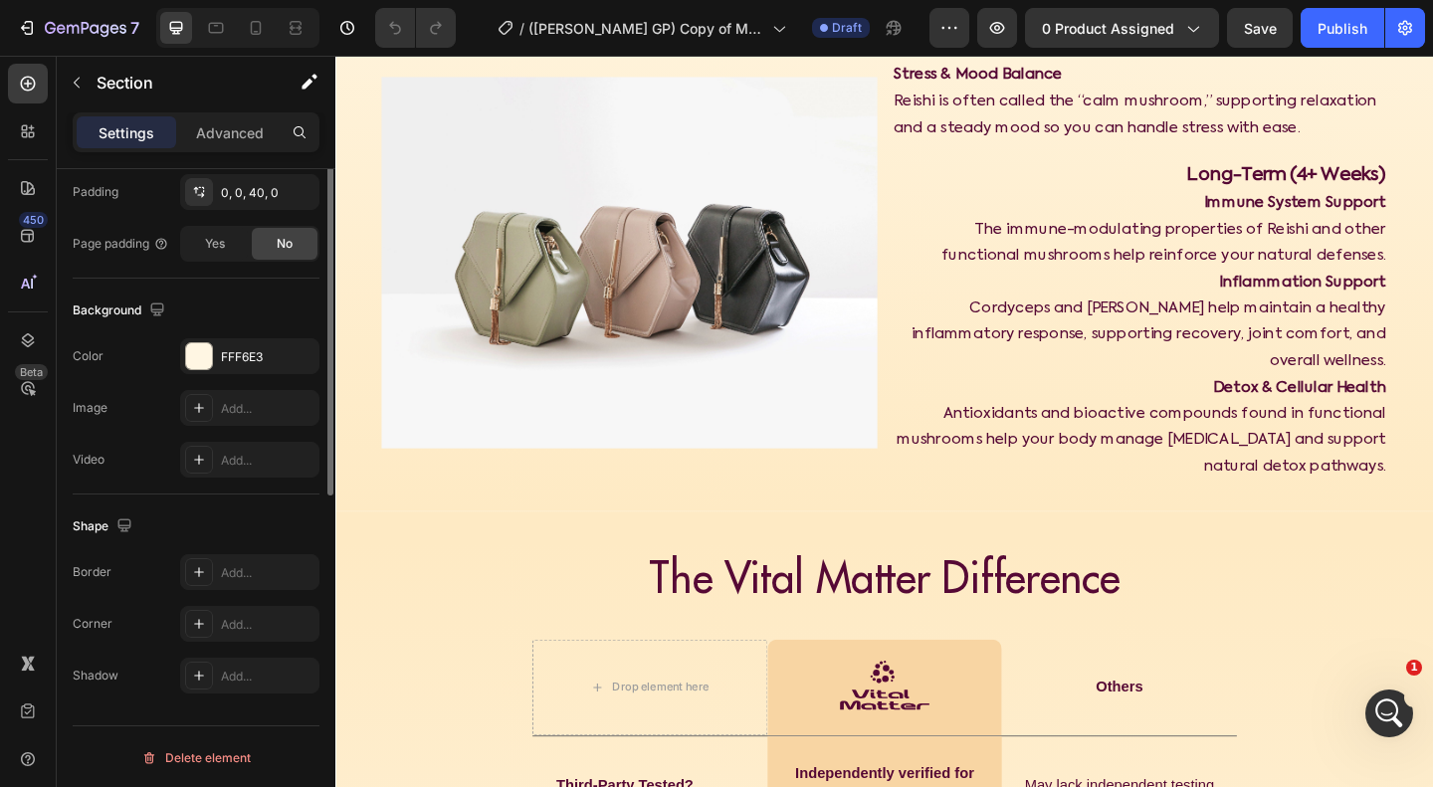
scroll to position [539, 0]
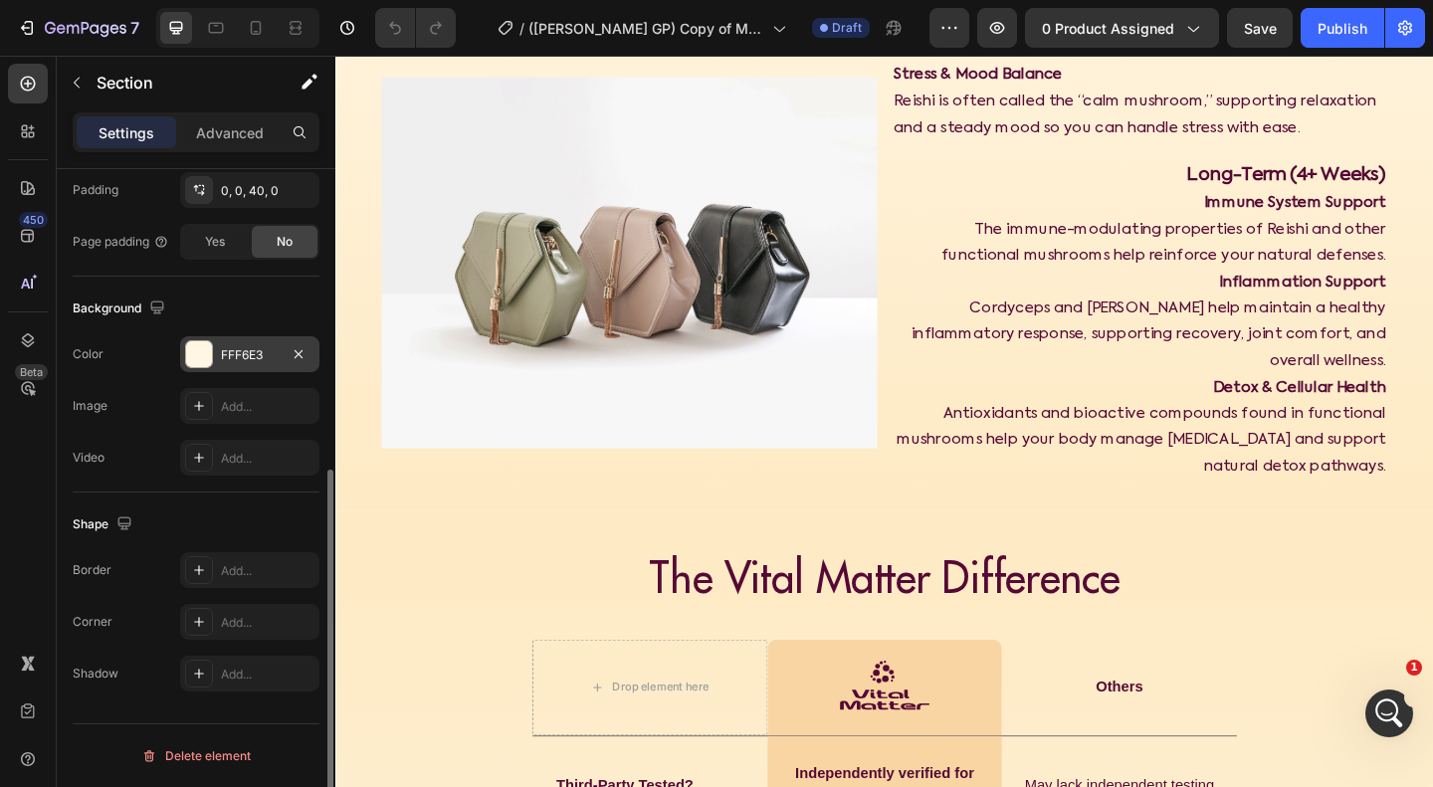
click at [256, 344] on div "FFF6E3" at bounding box center [249, 354] width 139 height 36
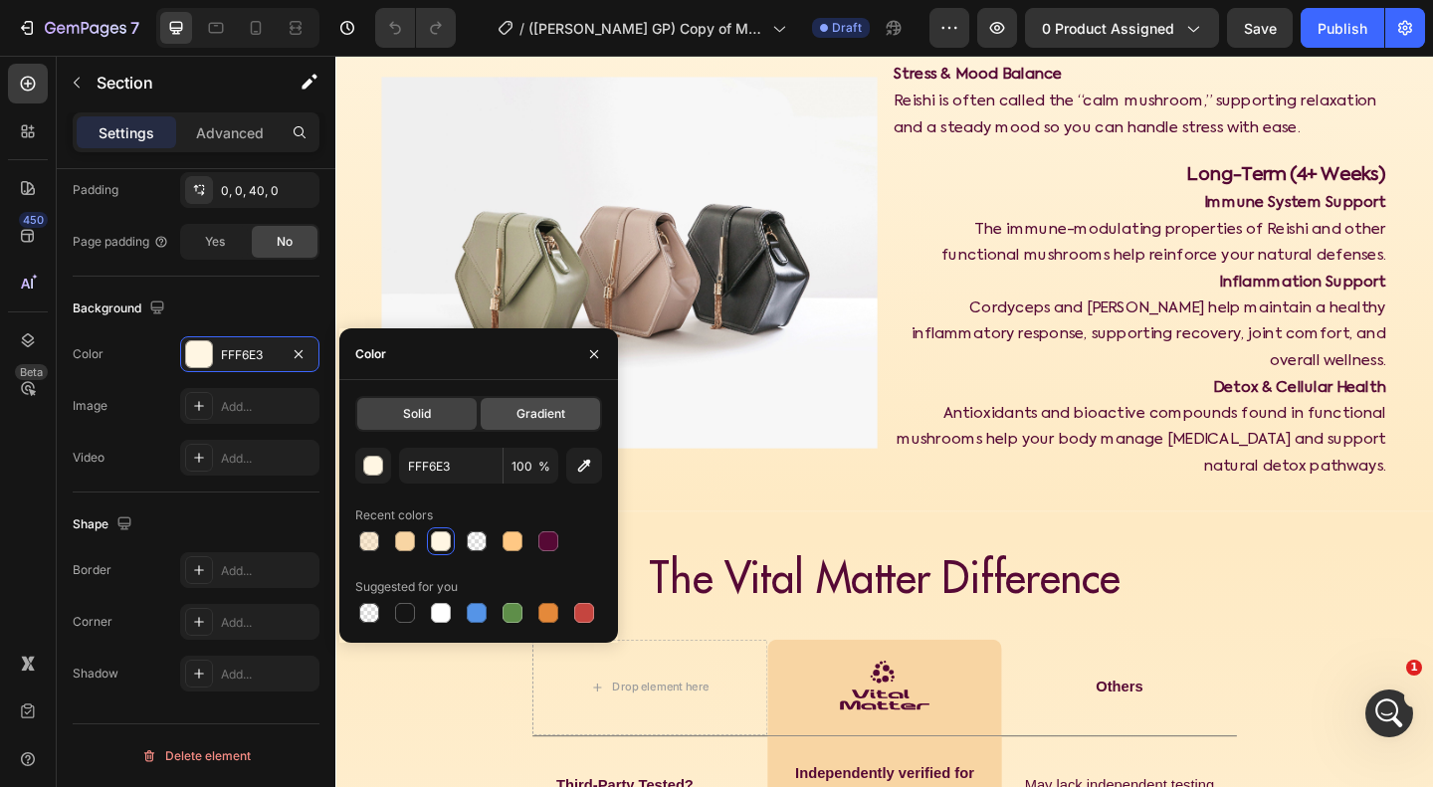
click at [518, 407] on span "Gradient" at bounding box center [541, 414] width 49 height 18
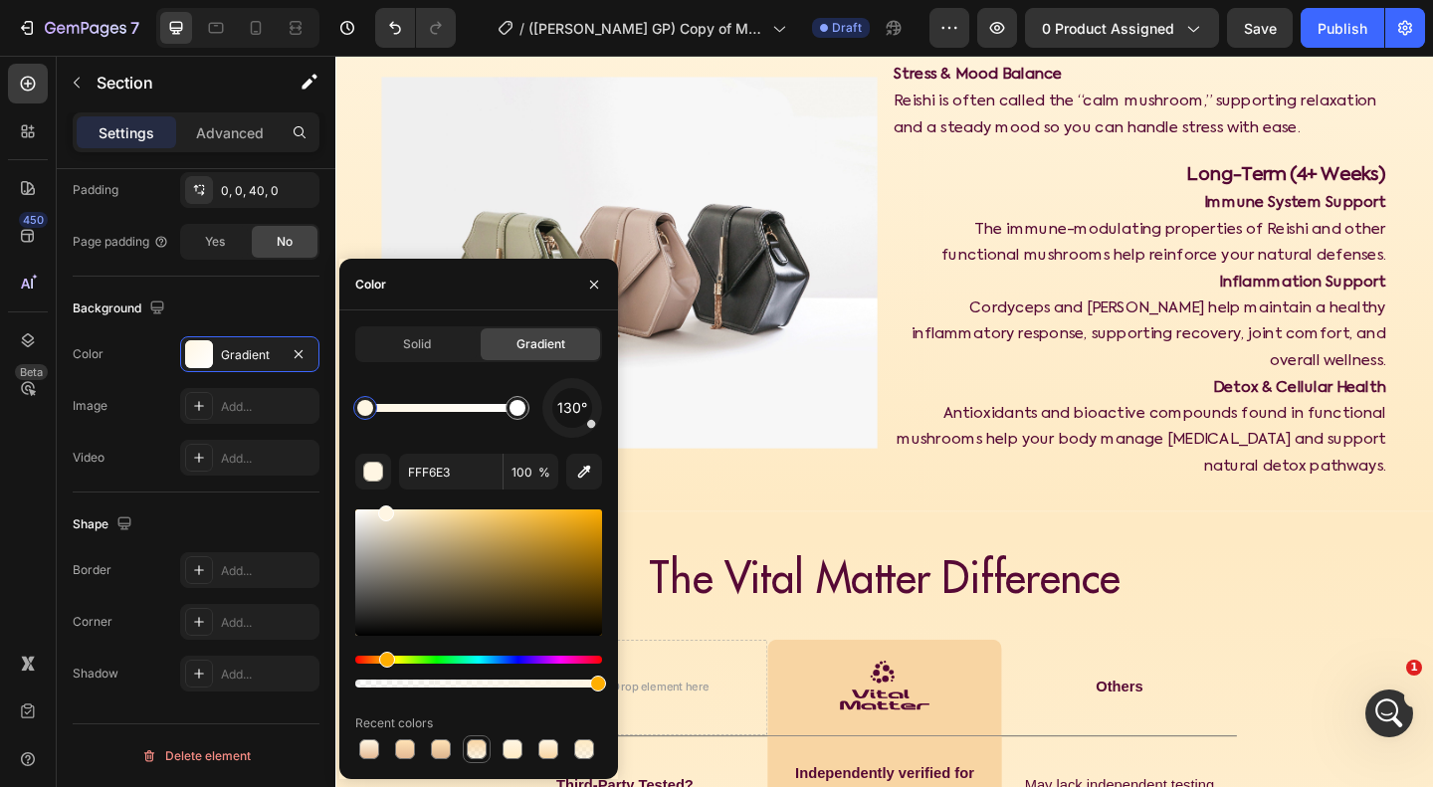
click at [472, 753] on div at bounding box center [477, 749] width 20 height 20
type input "F9D7A7"
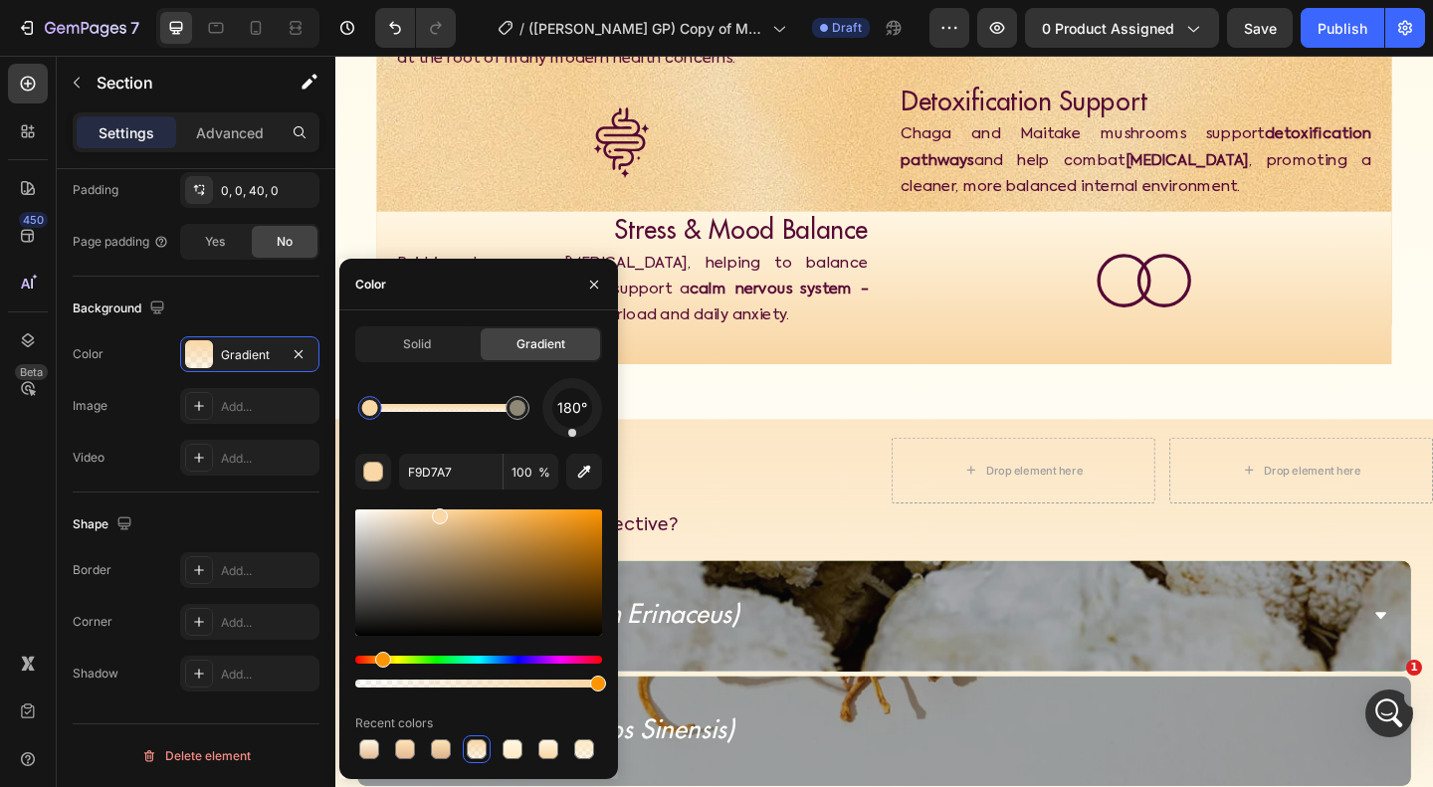
scroll to position [2751, 0]
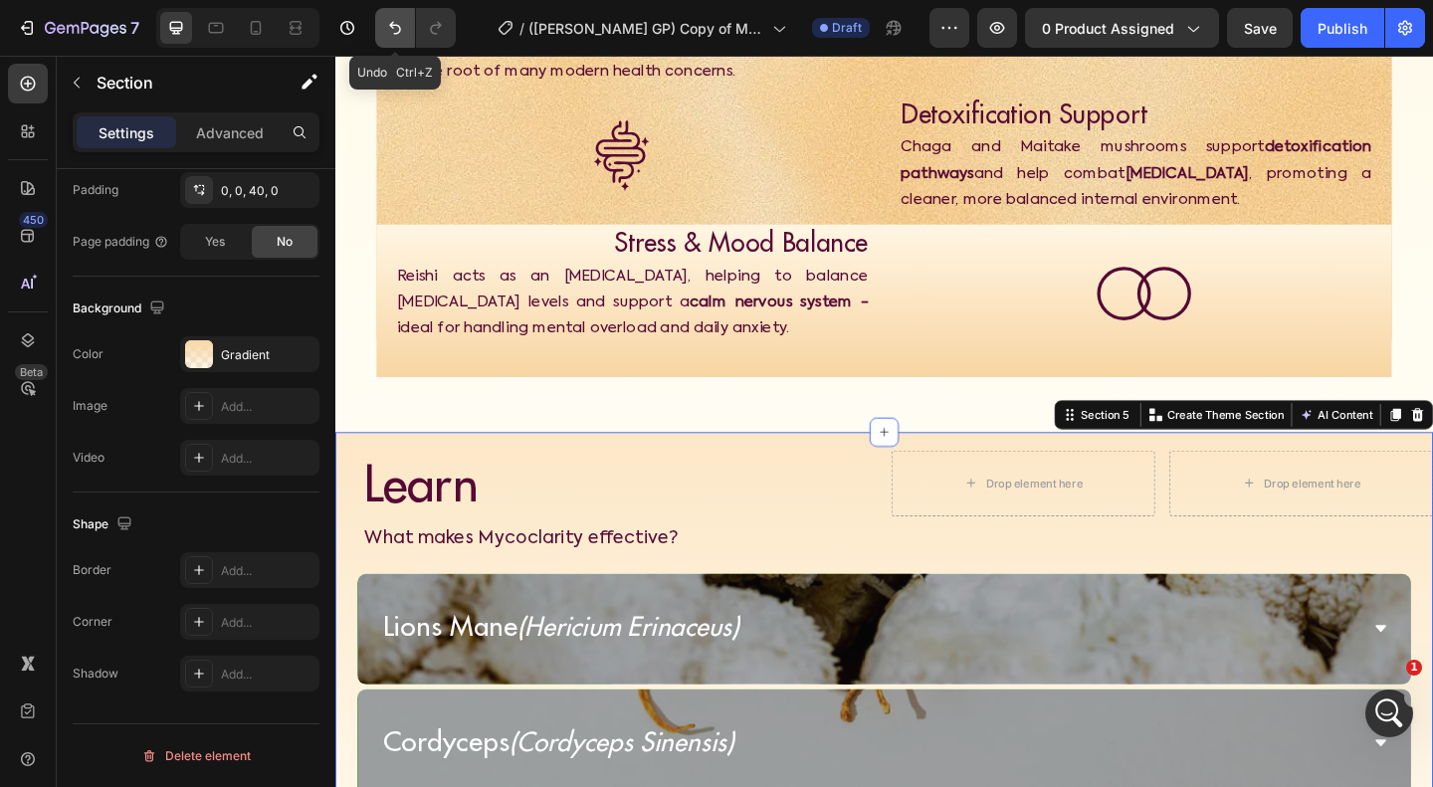
click at [388, 33] on icon "Undo/Redo" at bounding box center [395, 28] width 20 height 20
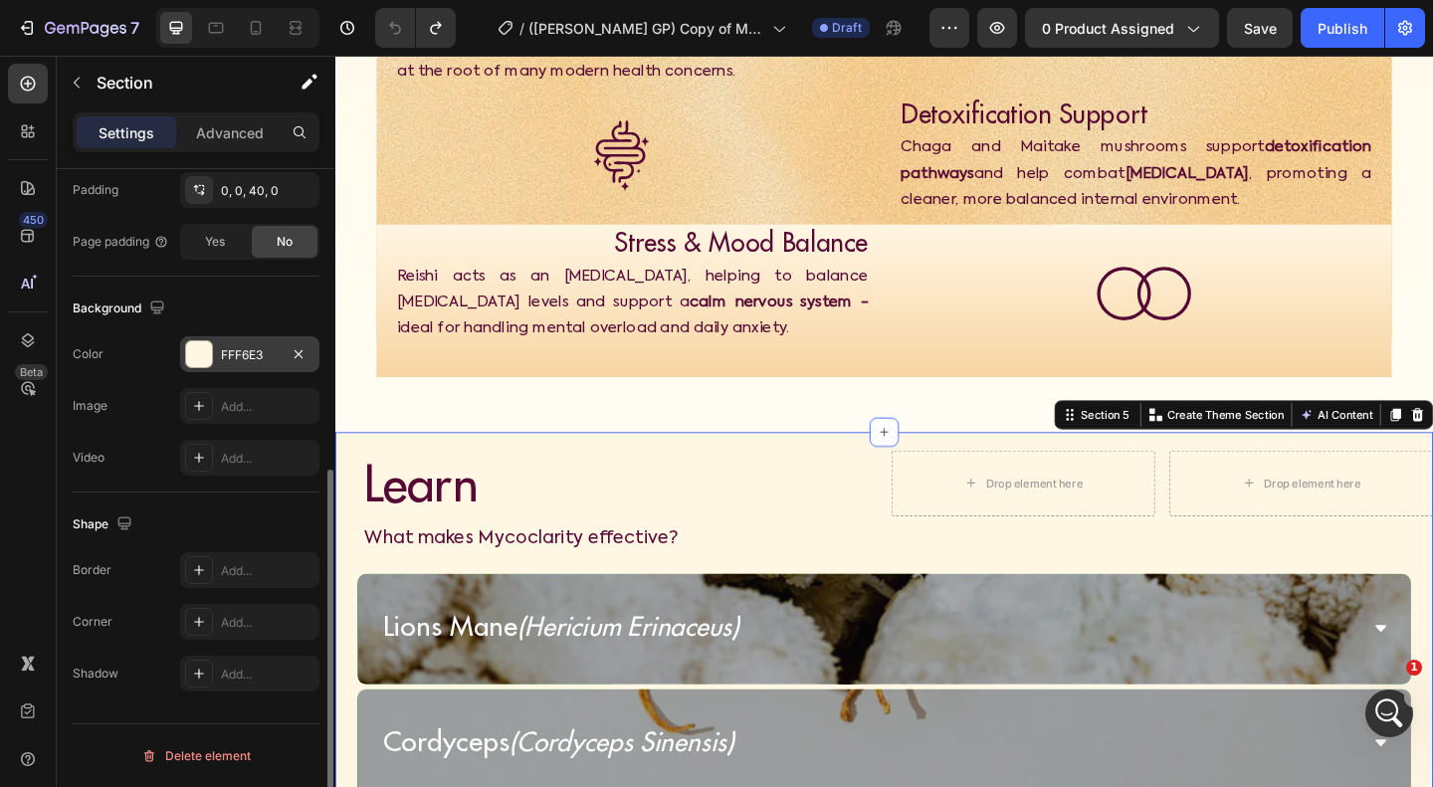
click at [222, 352] on div "FFF6E3" at bounding box center [250, 355] width 58 height 18
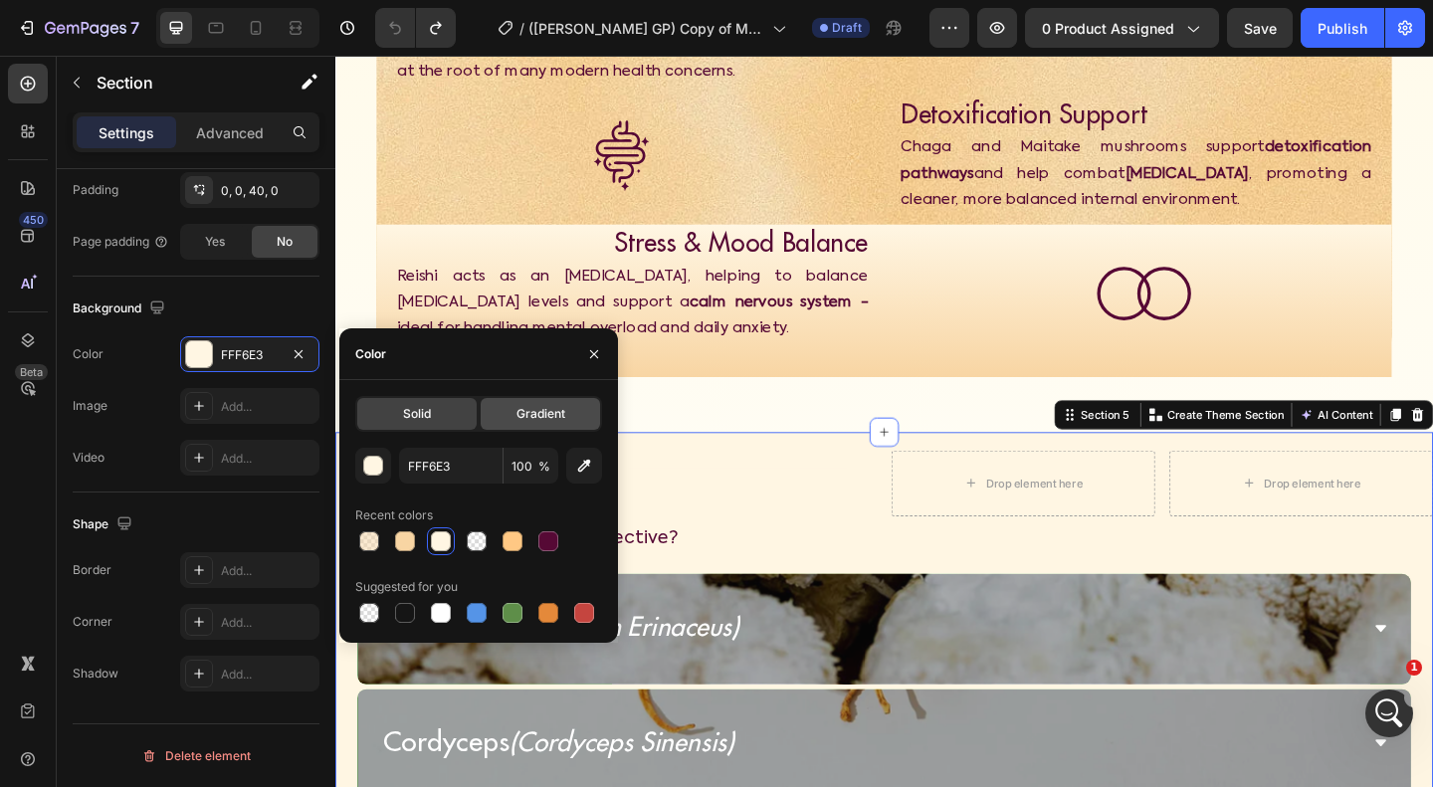
click at [491, 408] on div "Gradient" at bounding box center [540, 414] width 119 height 32
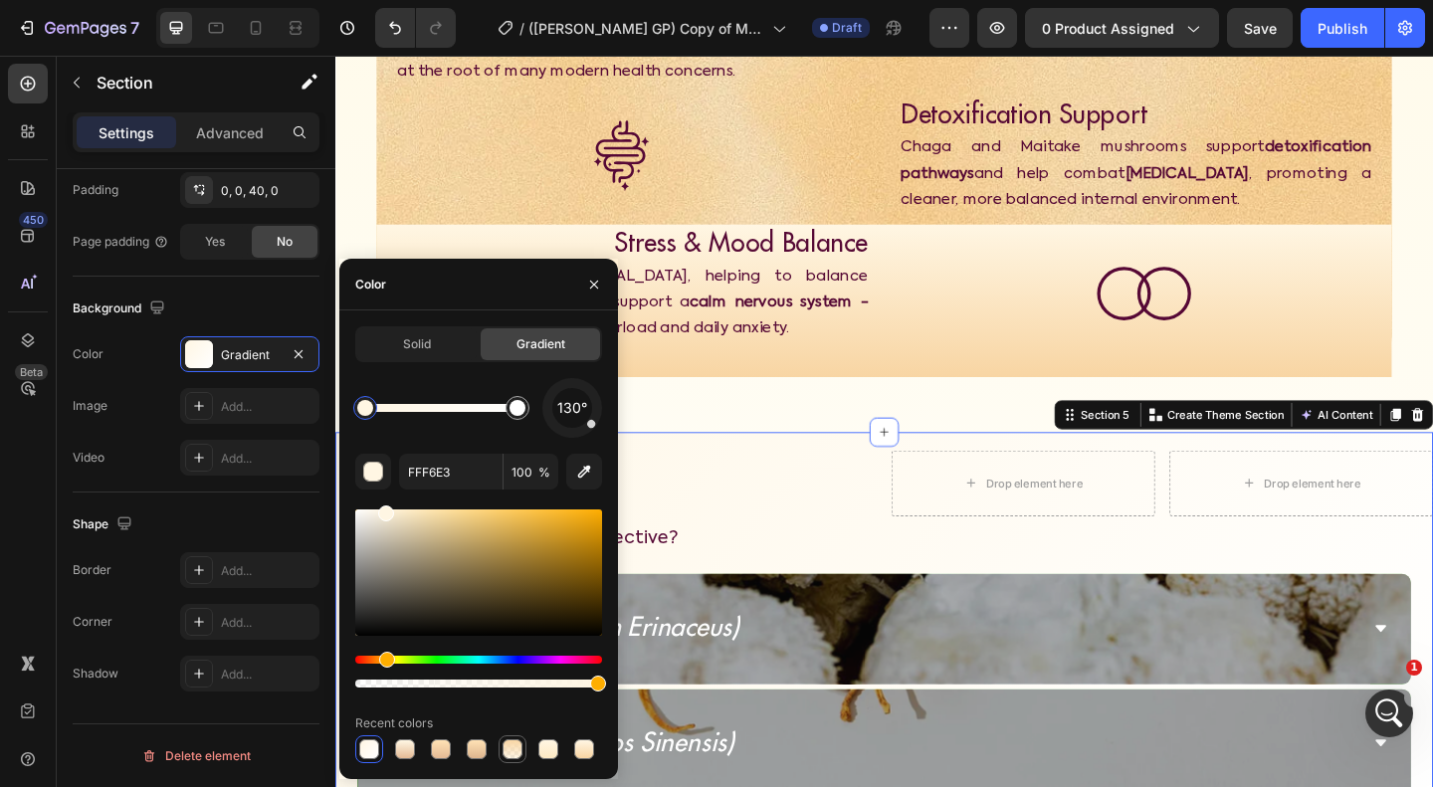
click at [514, 753] on div at bounding box center [513, 749] width 20 height 20
type input "F9D7A7"
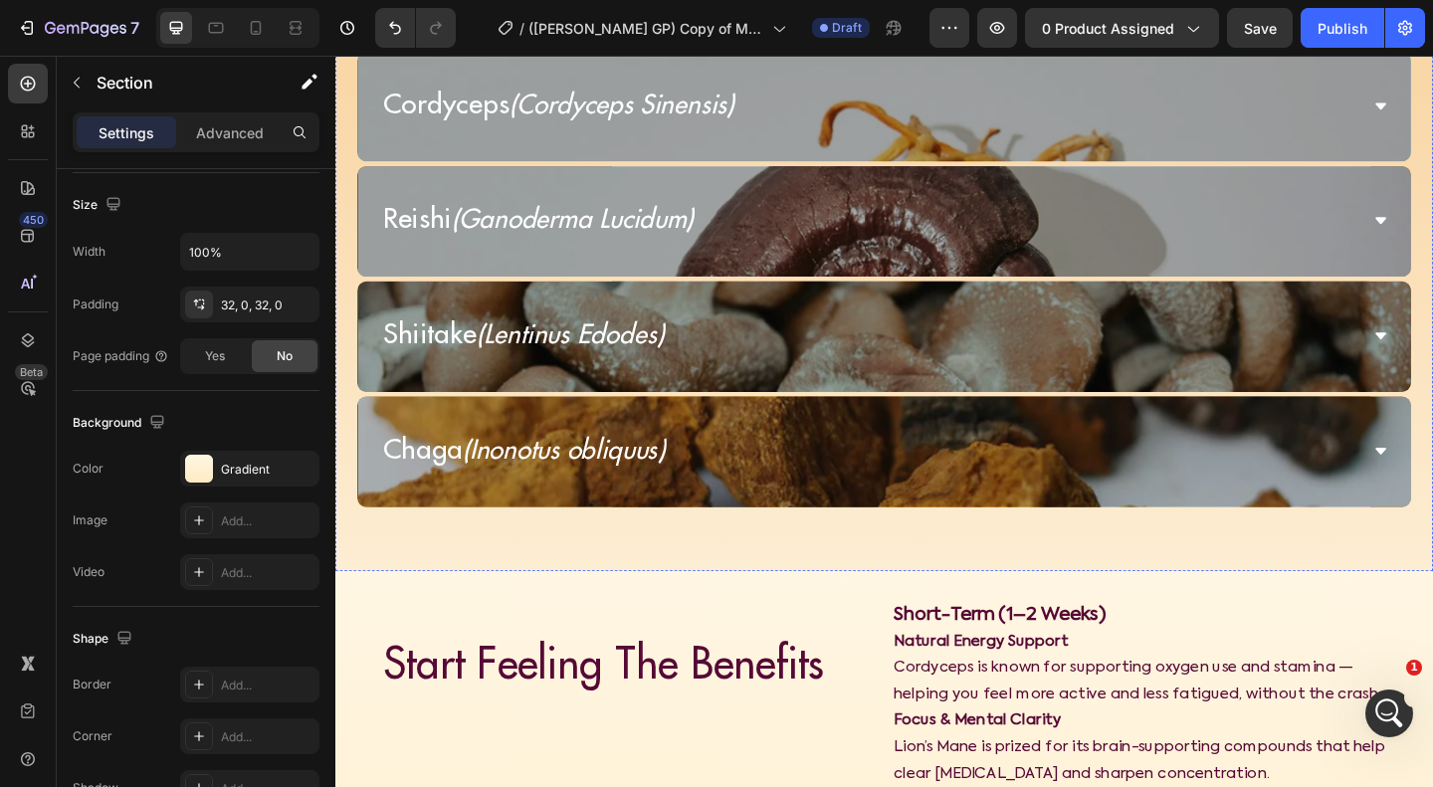
scroll to position [3417, 0]
click at [241, 480] on div "Gradient" at bounding box center [249, 469] width 139 height 36
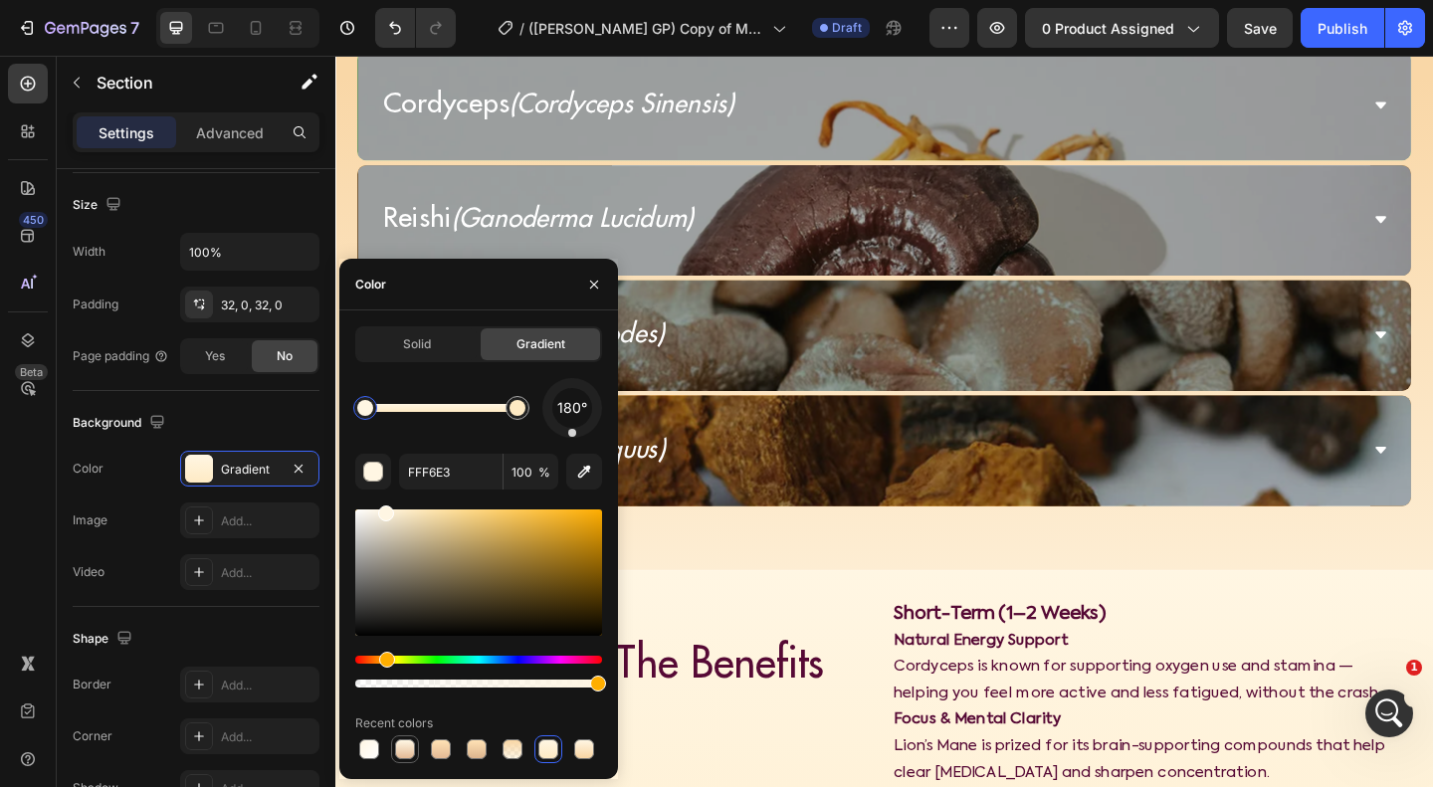
click at [406, 749] on div at bounding box center [405, 749] width 20 height 20
type input "FFF7E4"
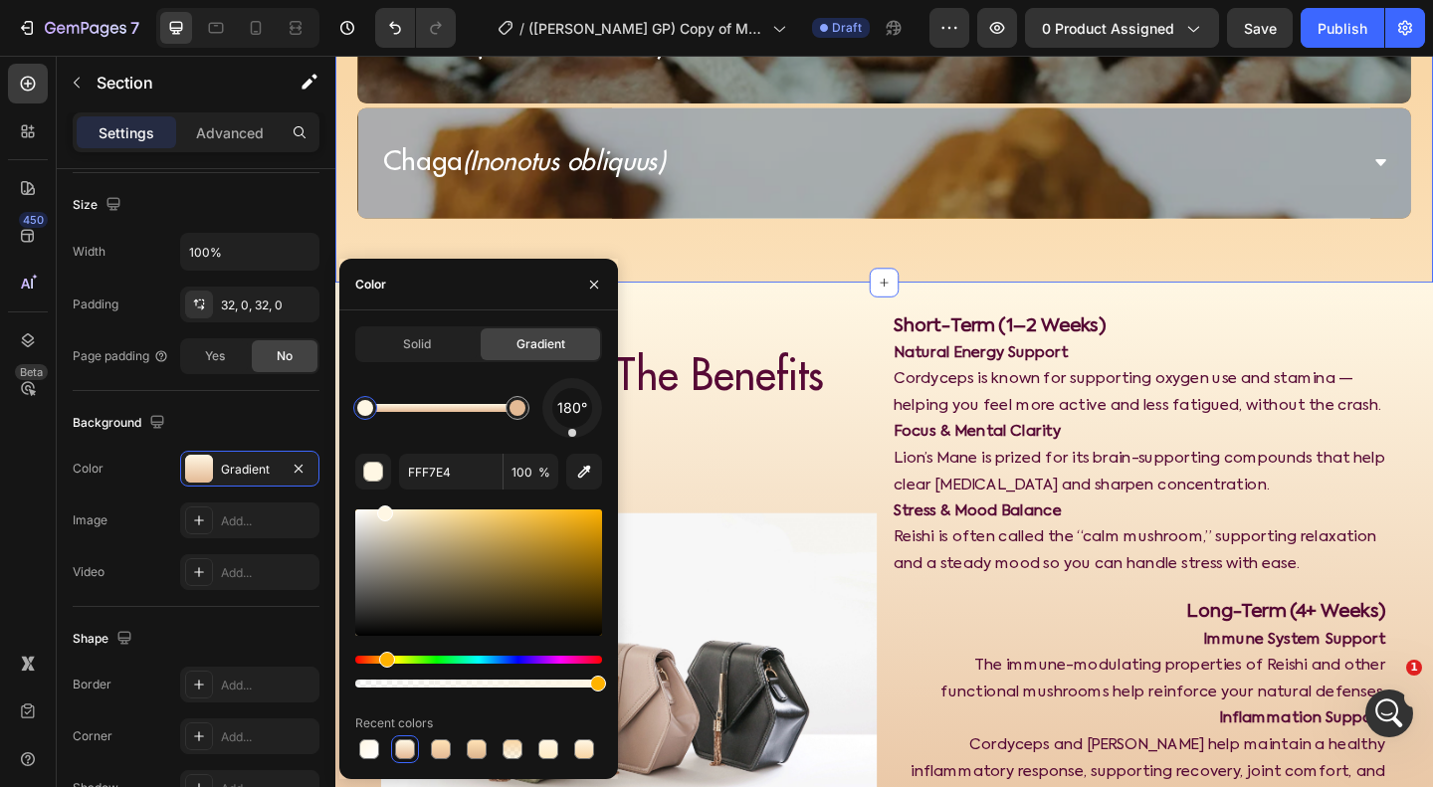
scroll to position [3731, 0]
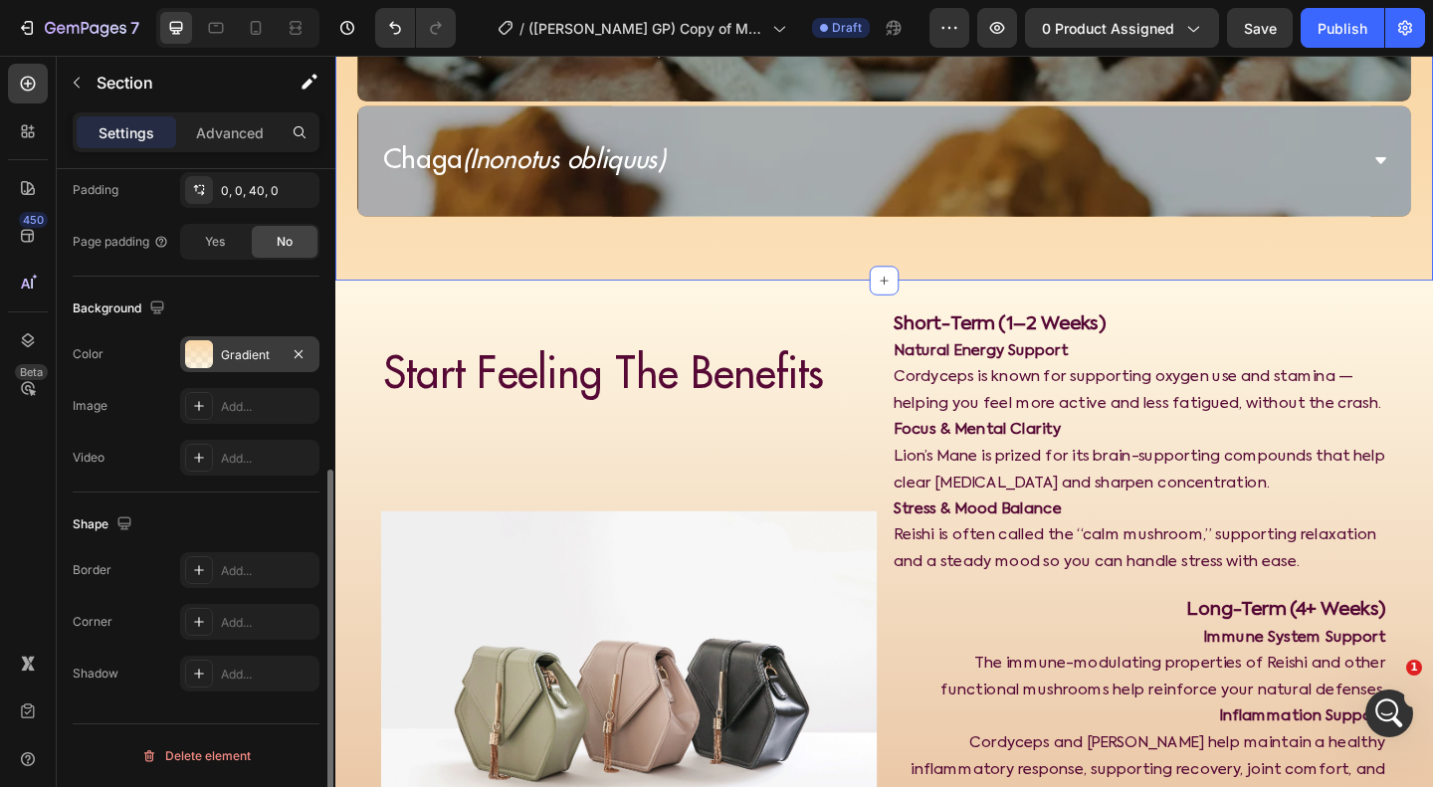
click at [214, 351] on div "Gradient" at bounding box center [249, 354] width 139 height 36
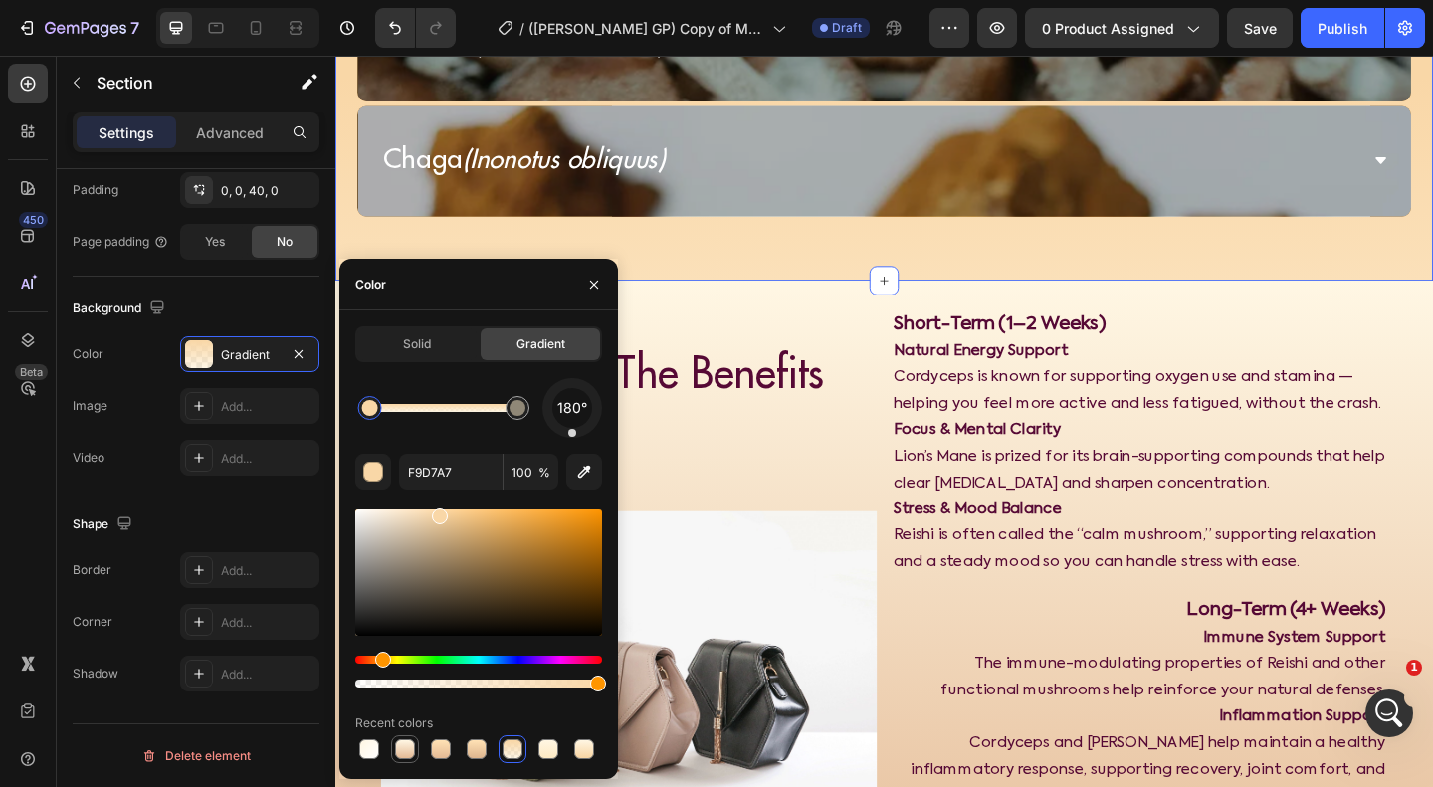
click at [411, 750] on div at bounding box center [405, 749] width 20 height 20
type input "FFF7E4"
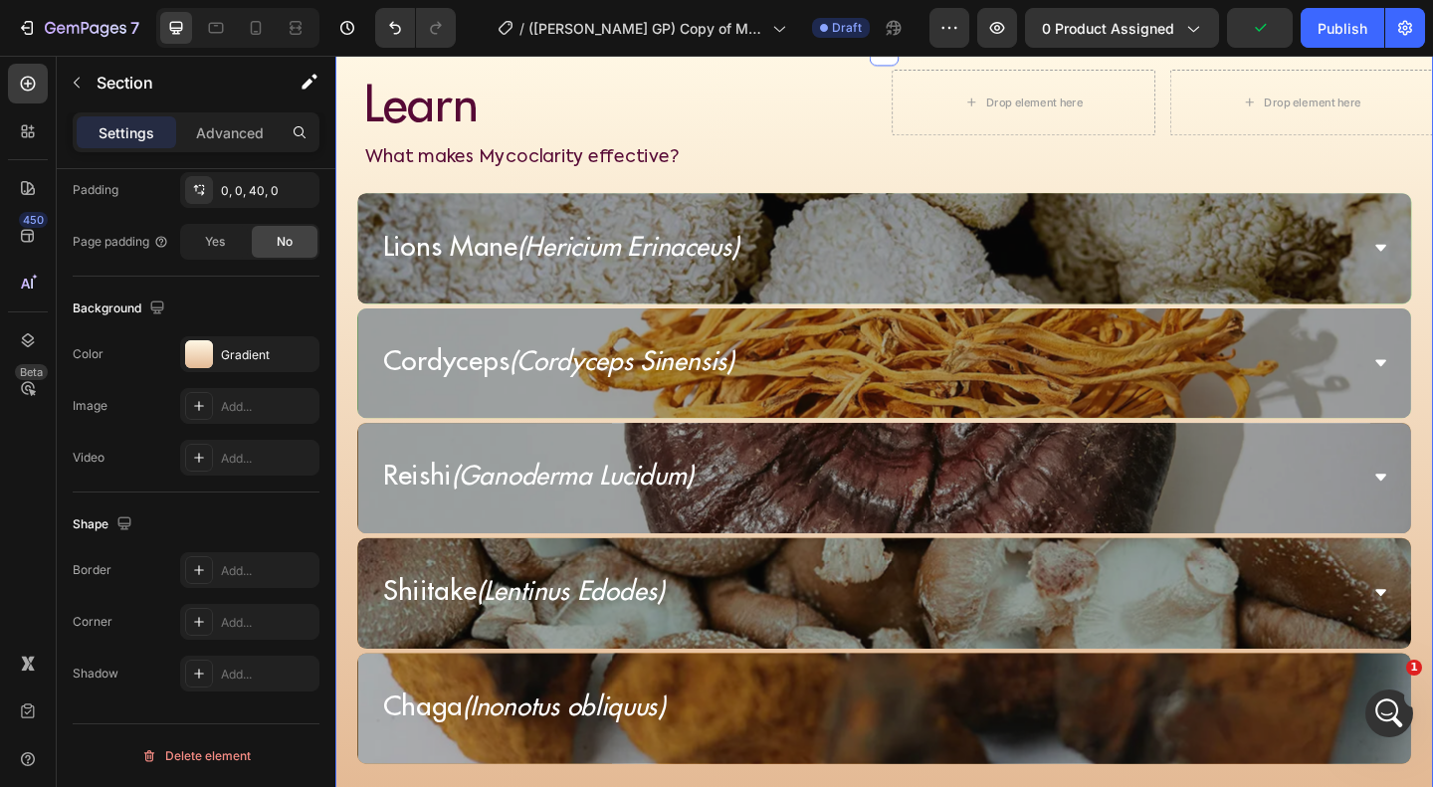
scroll to position [3142, 0]
